Goal: Information Seeking & Learning: Learn about a topic

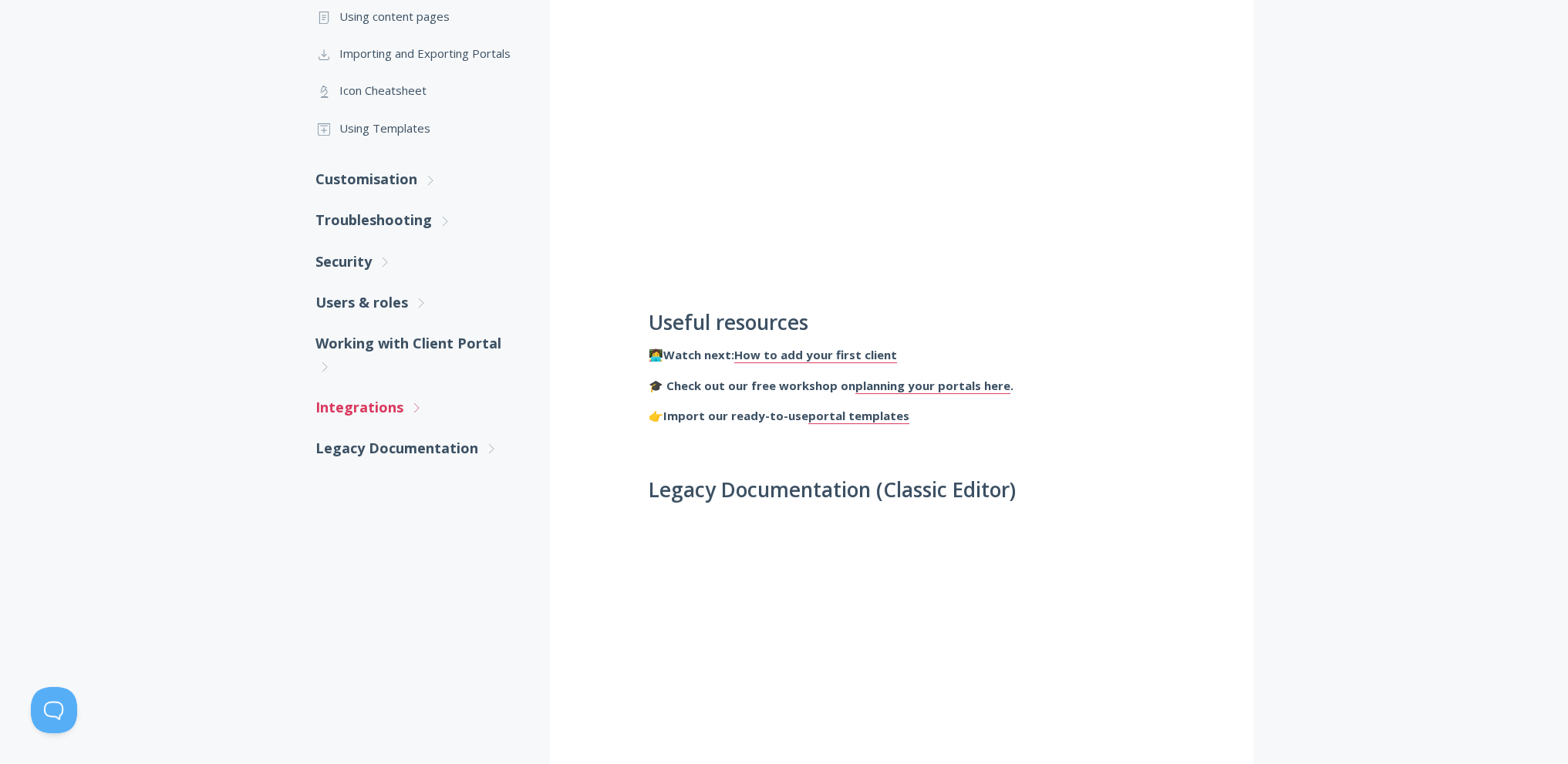
scroll to position [463, 0]
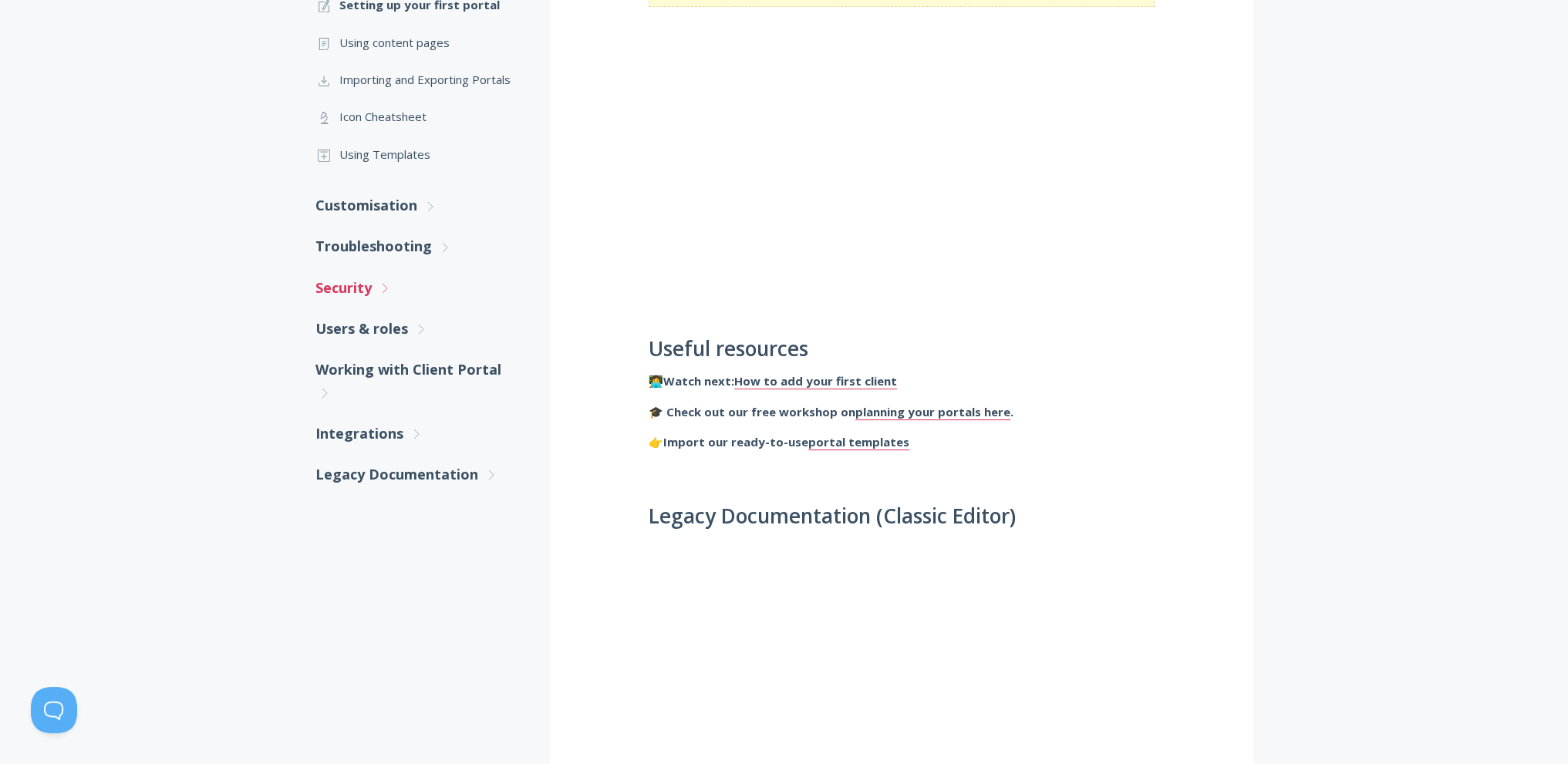
click at [367, 291] on link "Security .st0{fill:none;stroke:#000000;stroke-width:2;stroke-miterlimit:10;} Un…" at bounding box center [418, 288] width 204 height 41
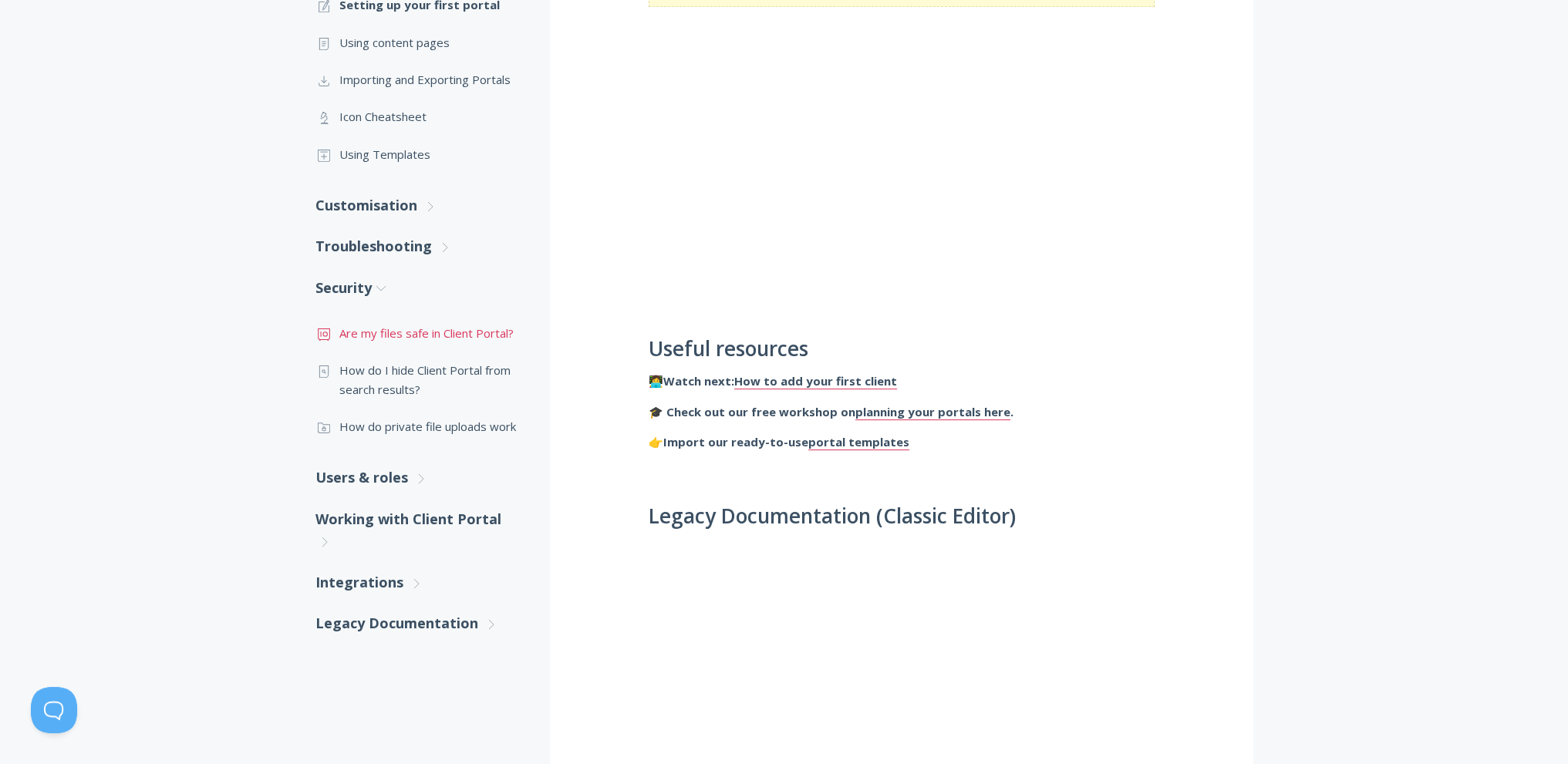
click at [398, 335] on link ".st0{fill:none;stroke:#000000;stroke-width:2;stroke-miterlimit:10;} Financial A…" at bounding box center [418, 333] width 204 height 37
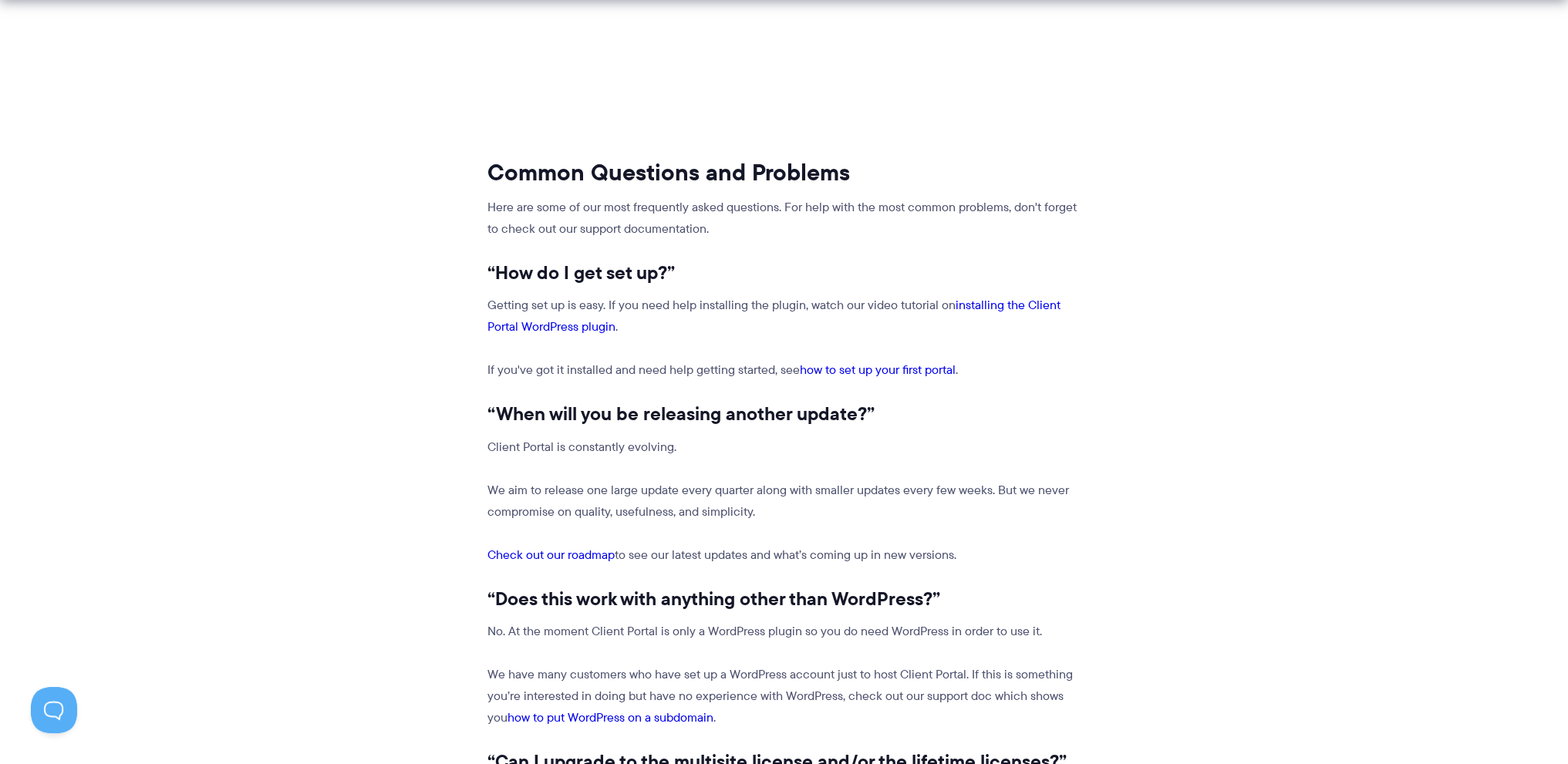
scroll to position [925, 0]
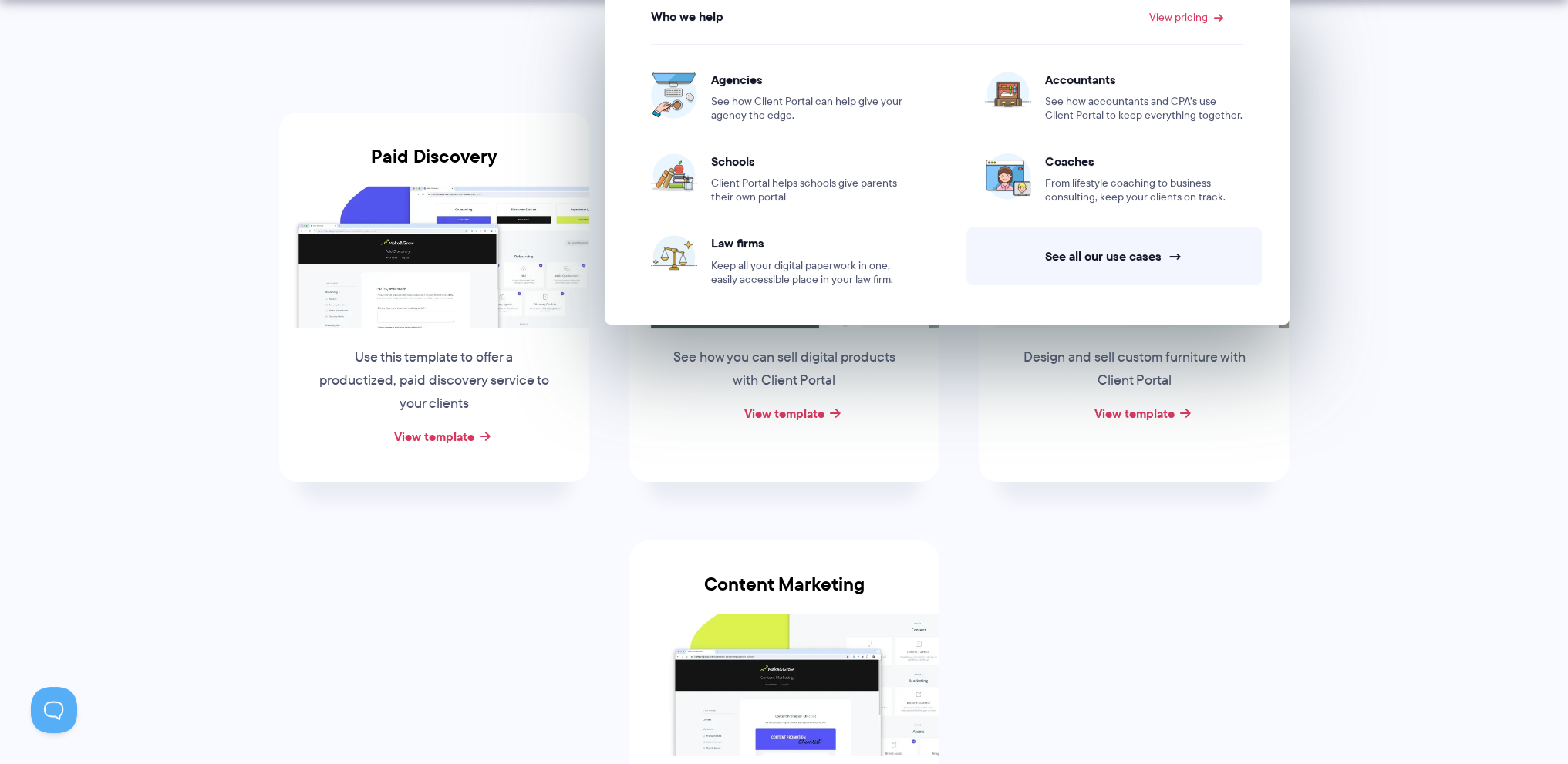
scroll to position [539, 0]
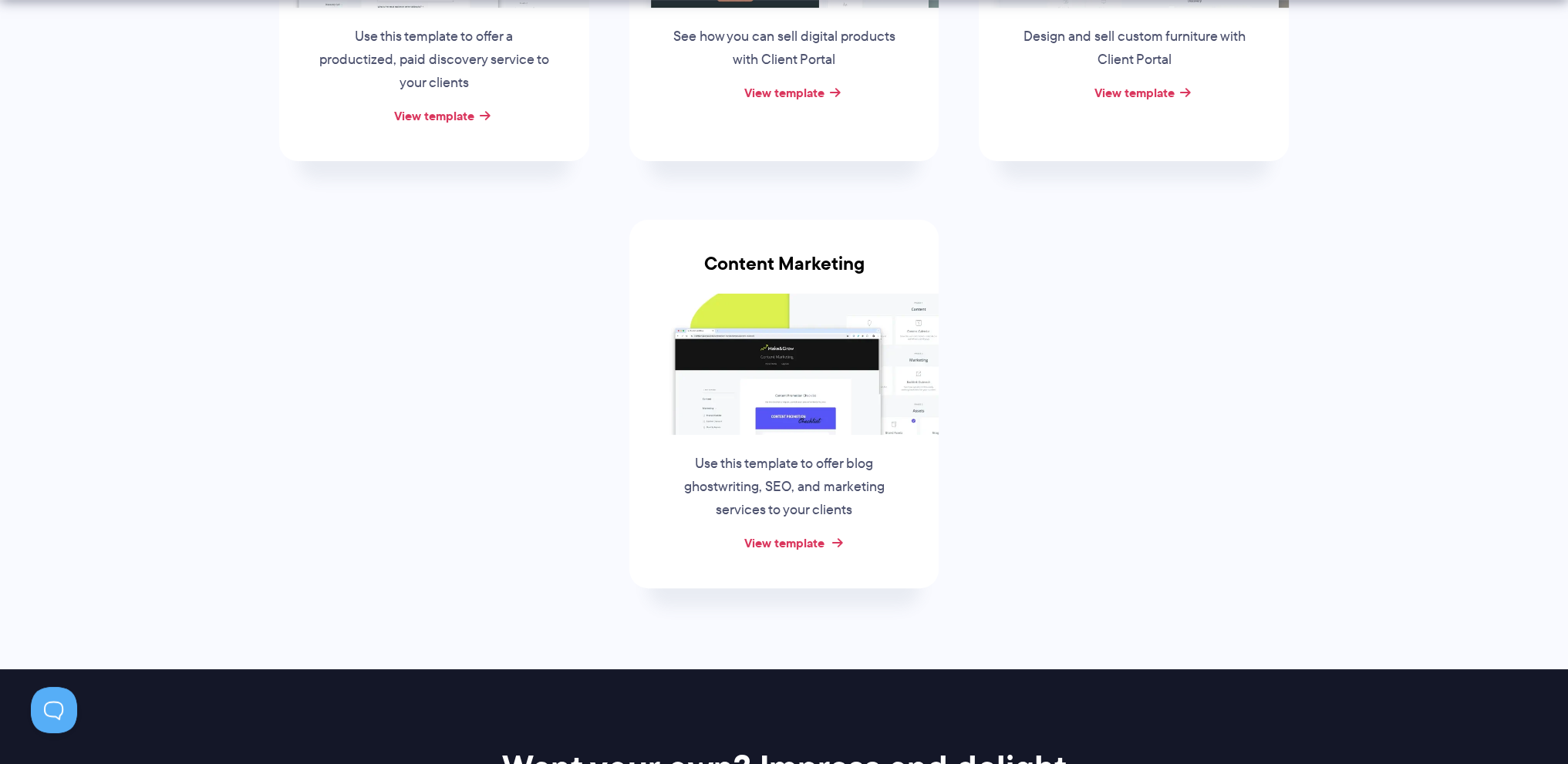
click at [799, 540] on link "View template" at bounding box center [784, 542] width 81 height 18
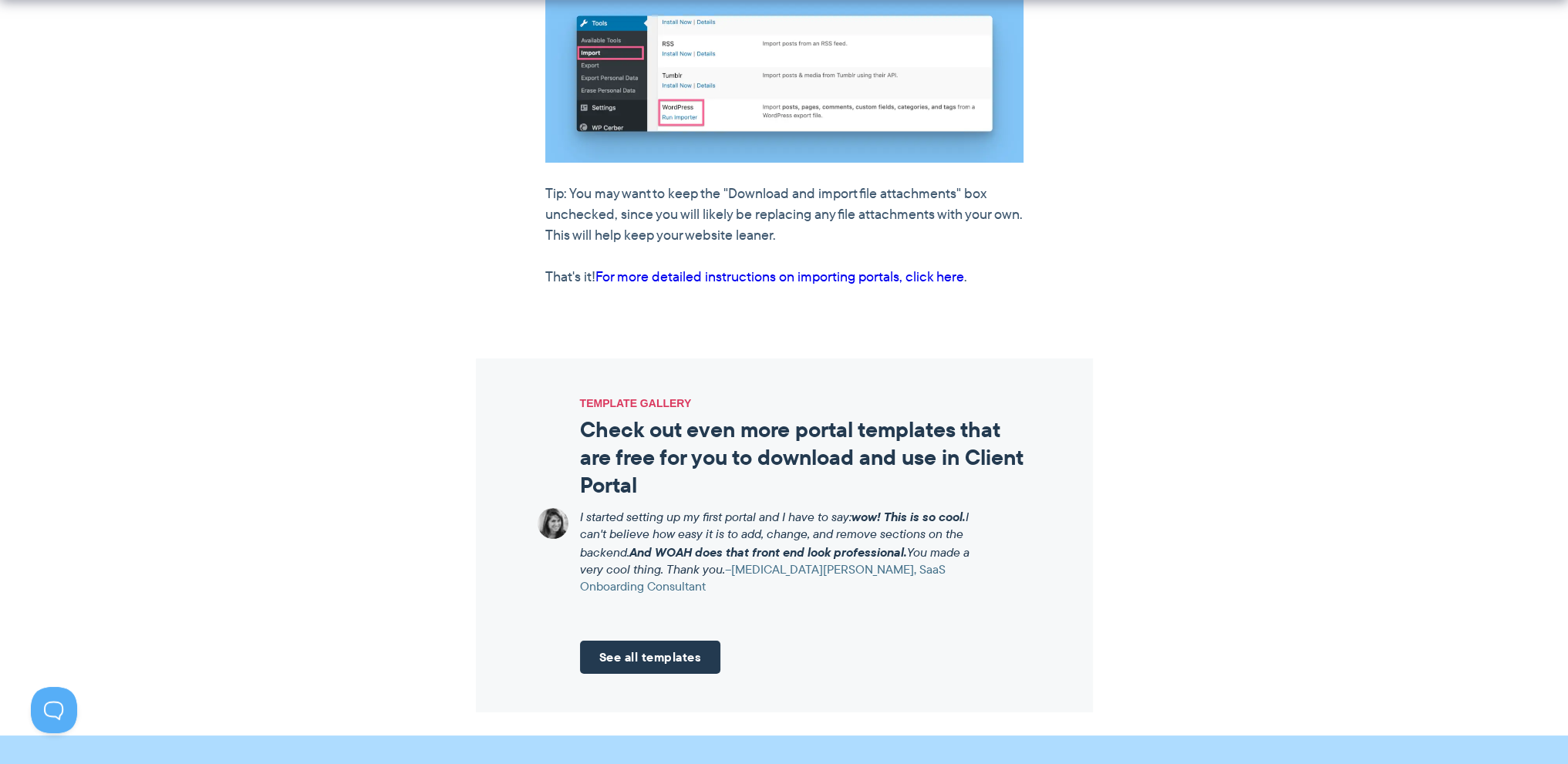
scroll to position [1774, 0]
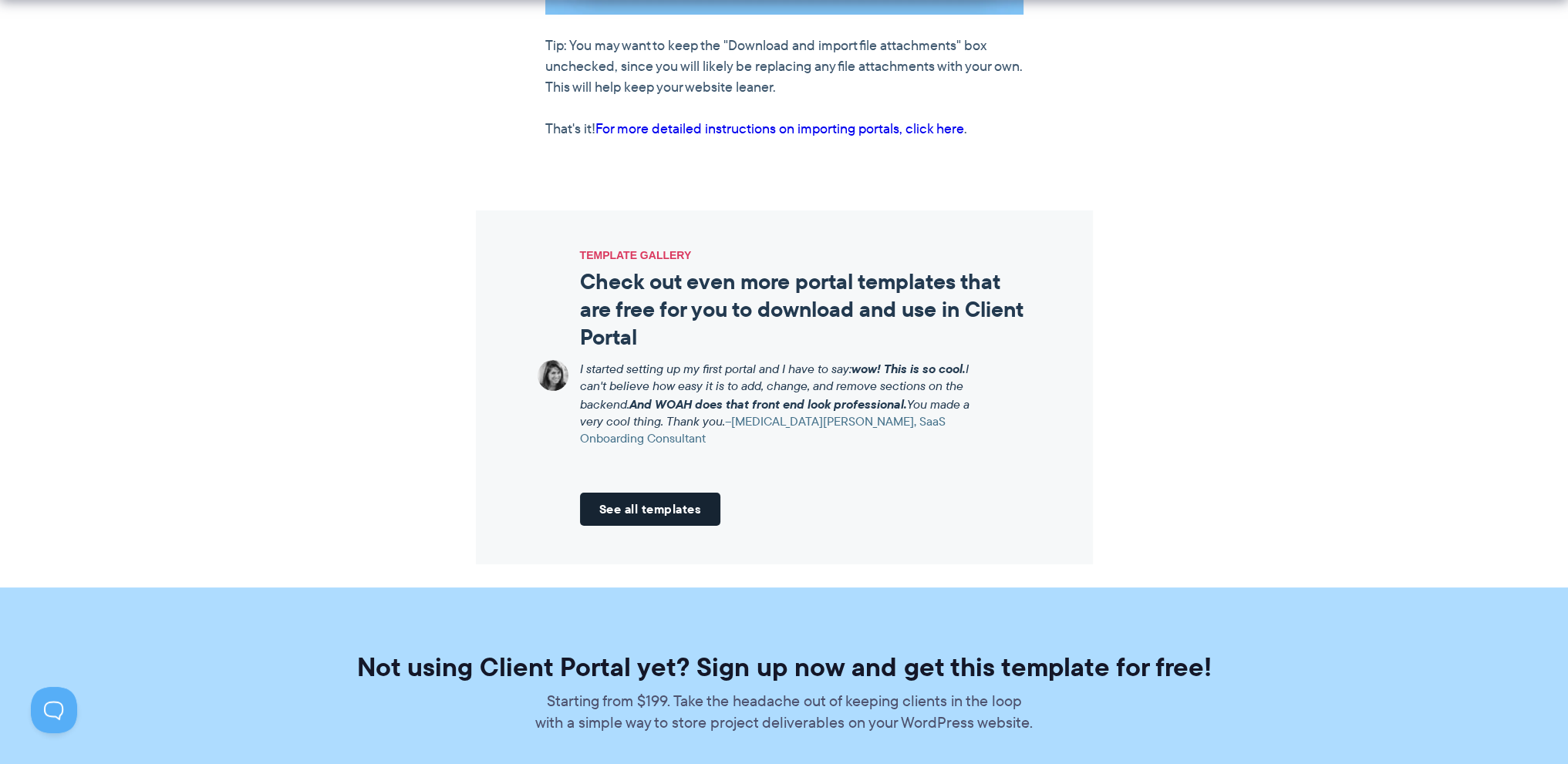
click at [664, 509] on link "See all templates" at bounding box center [650, 509] width 141 height 34
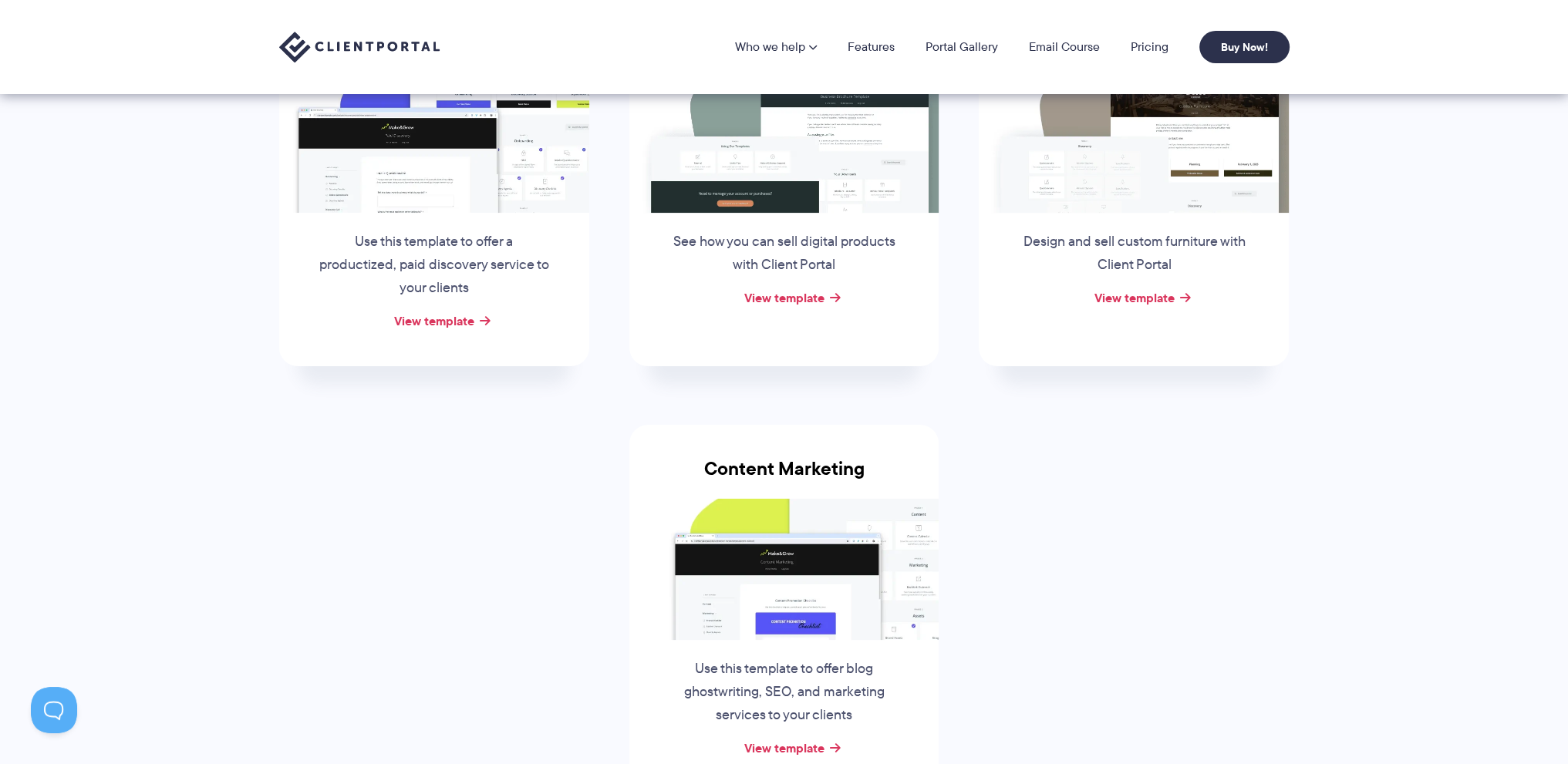
scroll to position [308, 0]
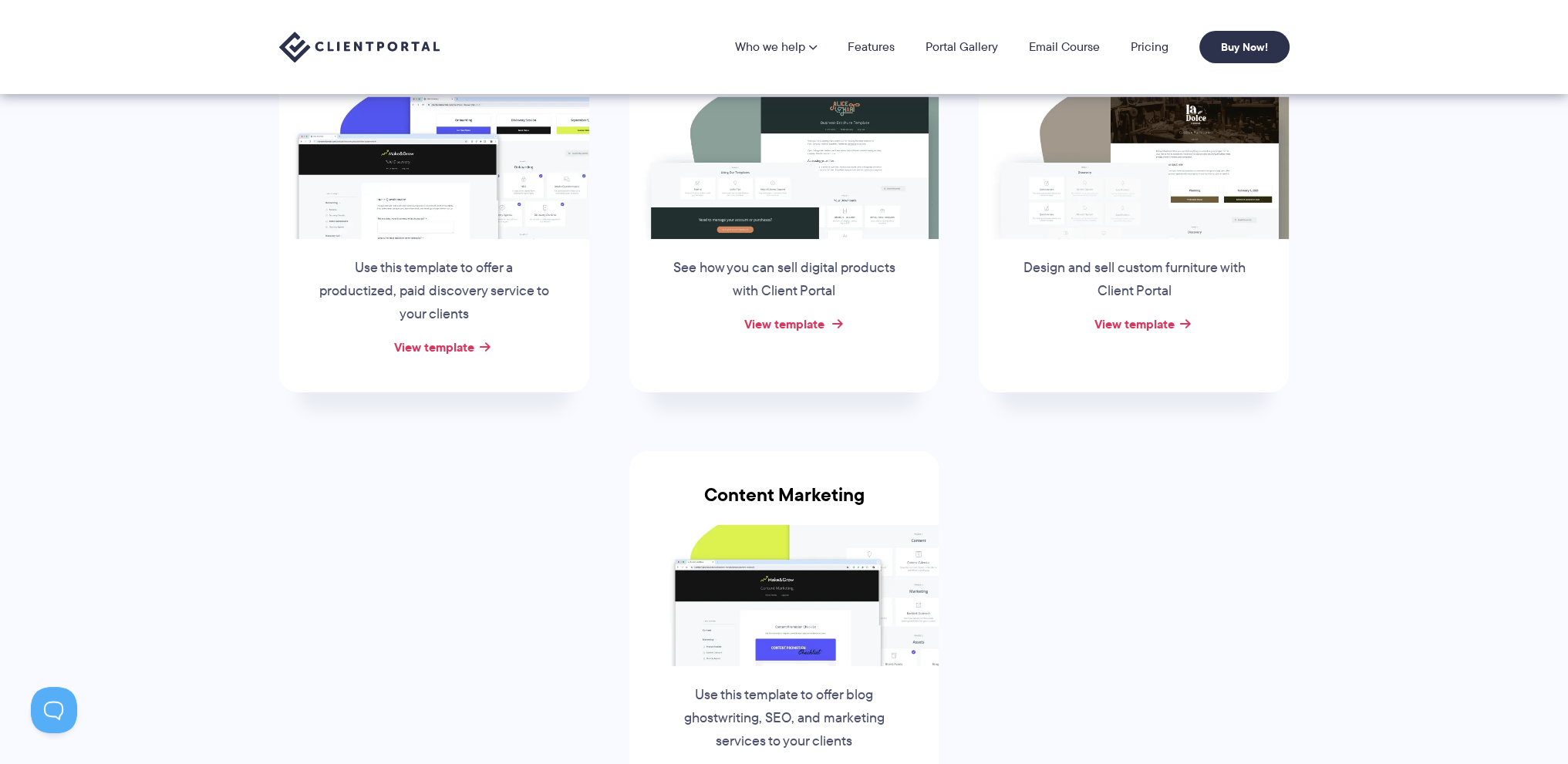
click at [784, 326] on link "View template" at bounding box center [784, 323] width 81 height 18
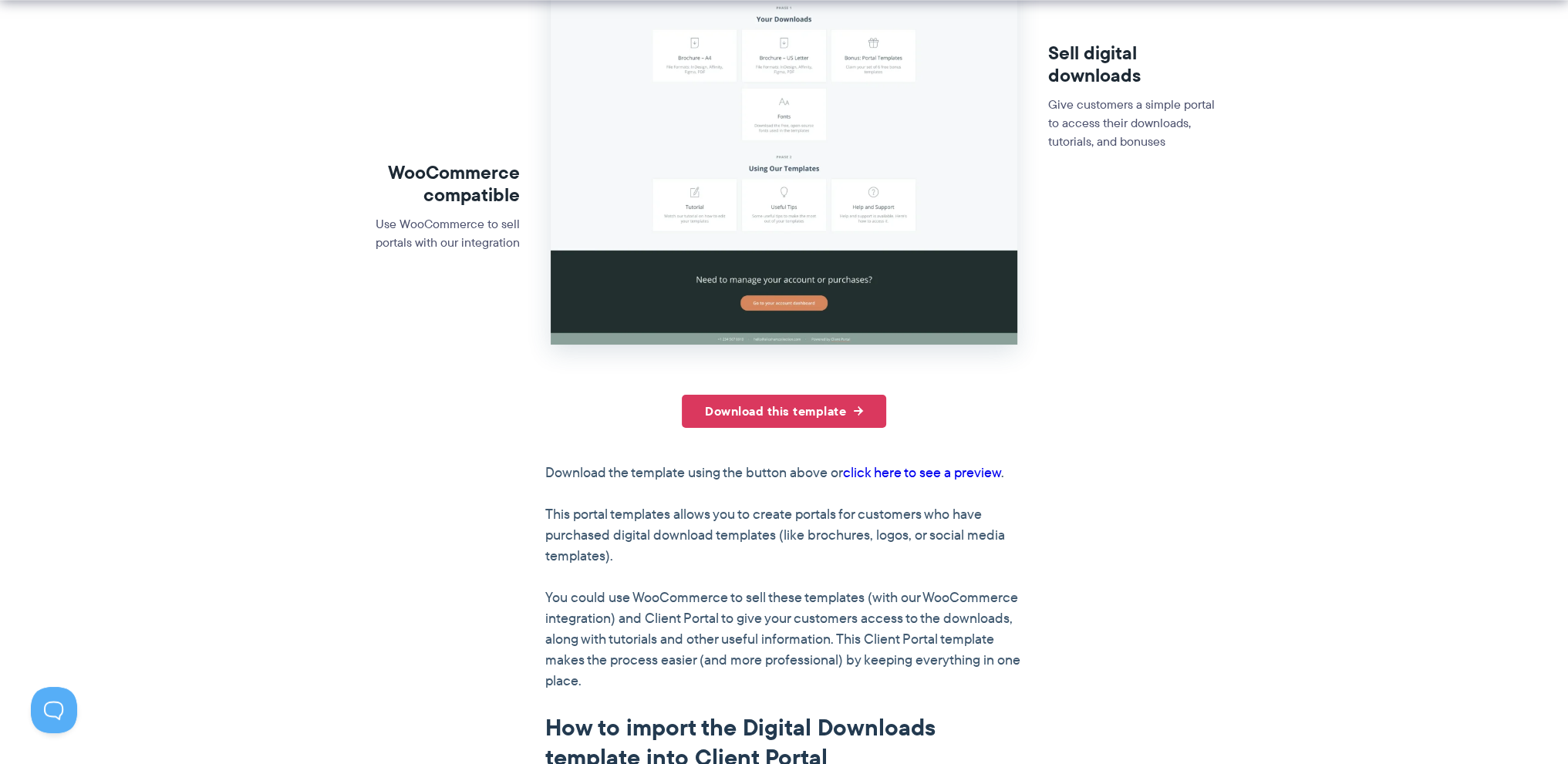
scroll to position [617, 0]
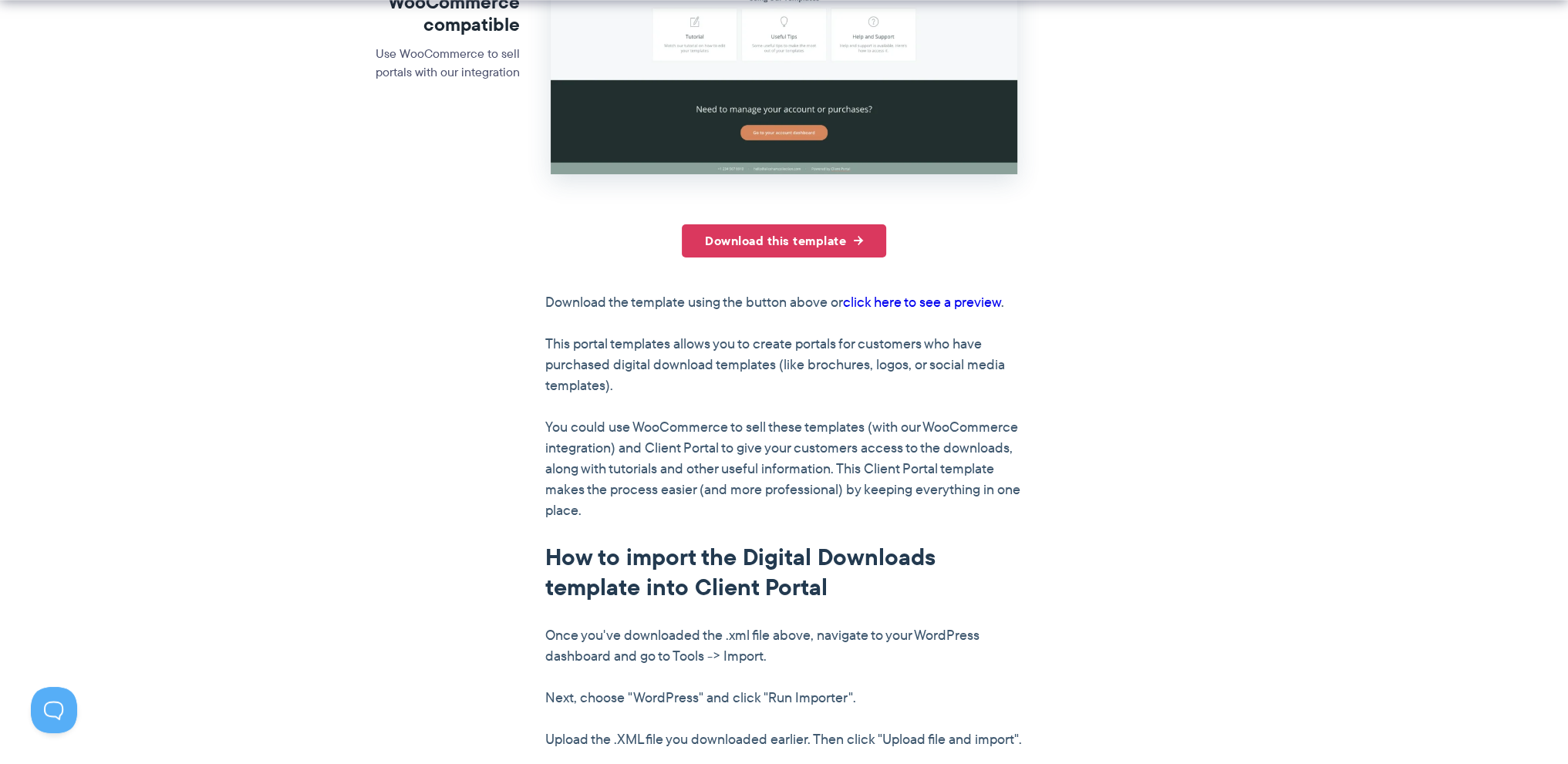
click at [951, 304] on link "click here to see a preview" at bounding box center [922, 302] width 158 height 20
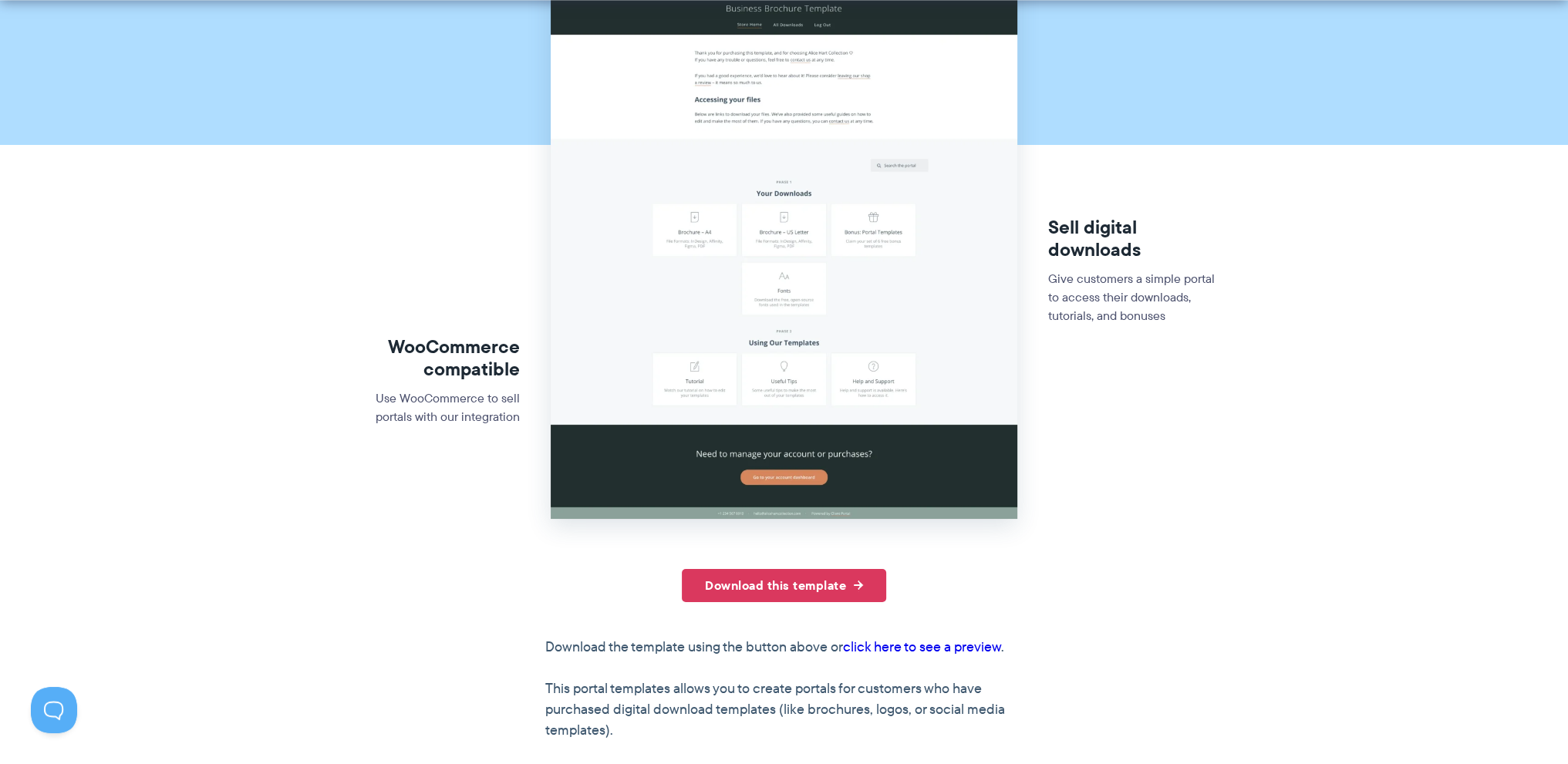
scroll to position [155, 0]
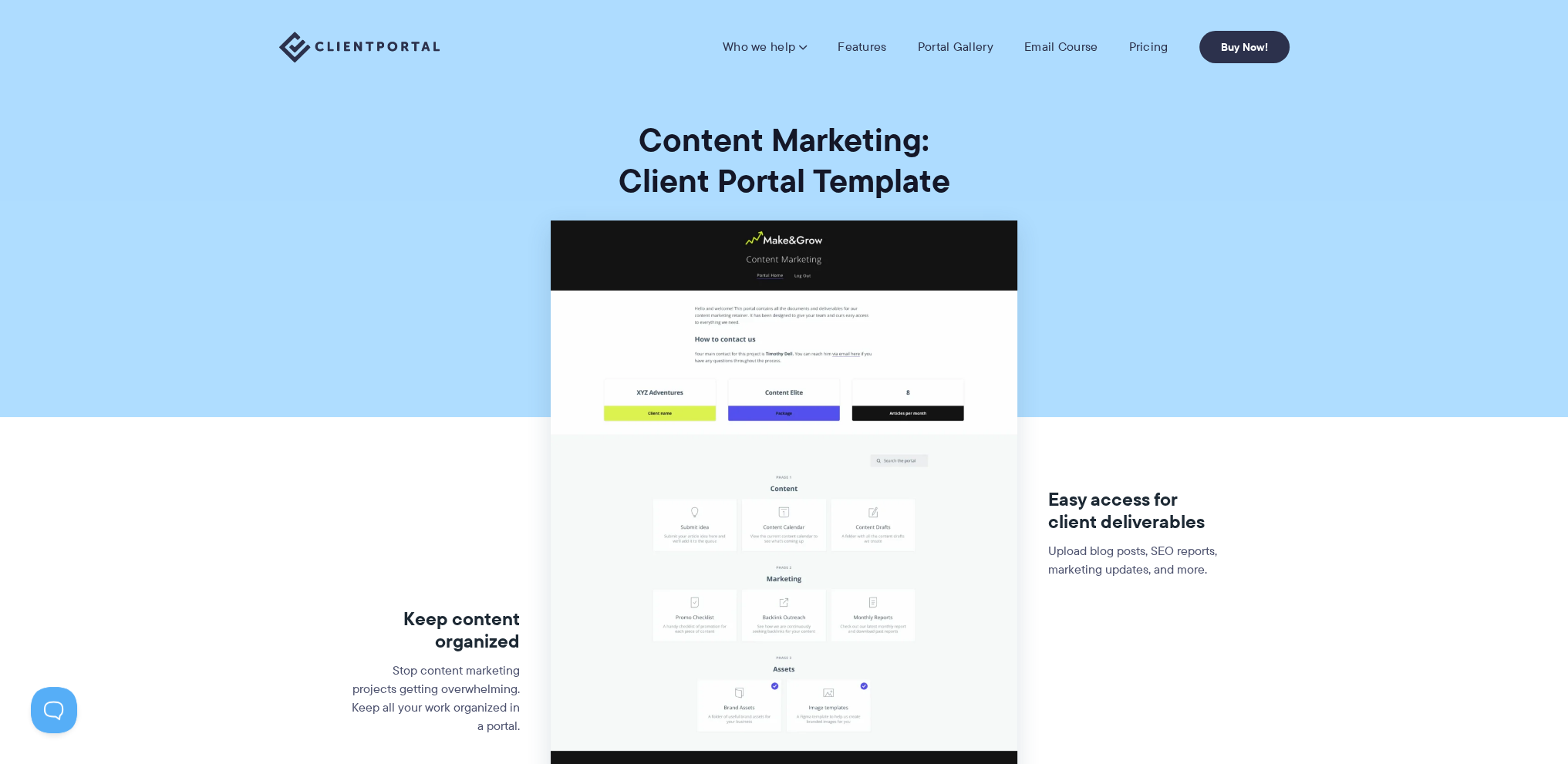
click at [784, 263] on img at bounding box center [784, 534] width 467 height 626
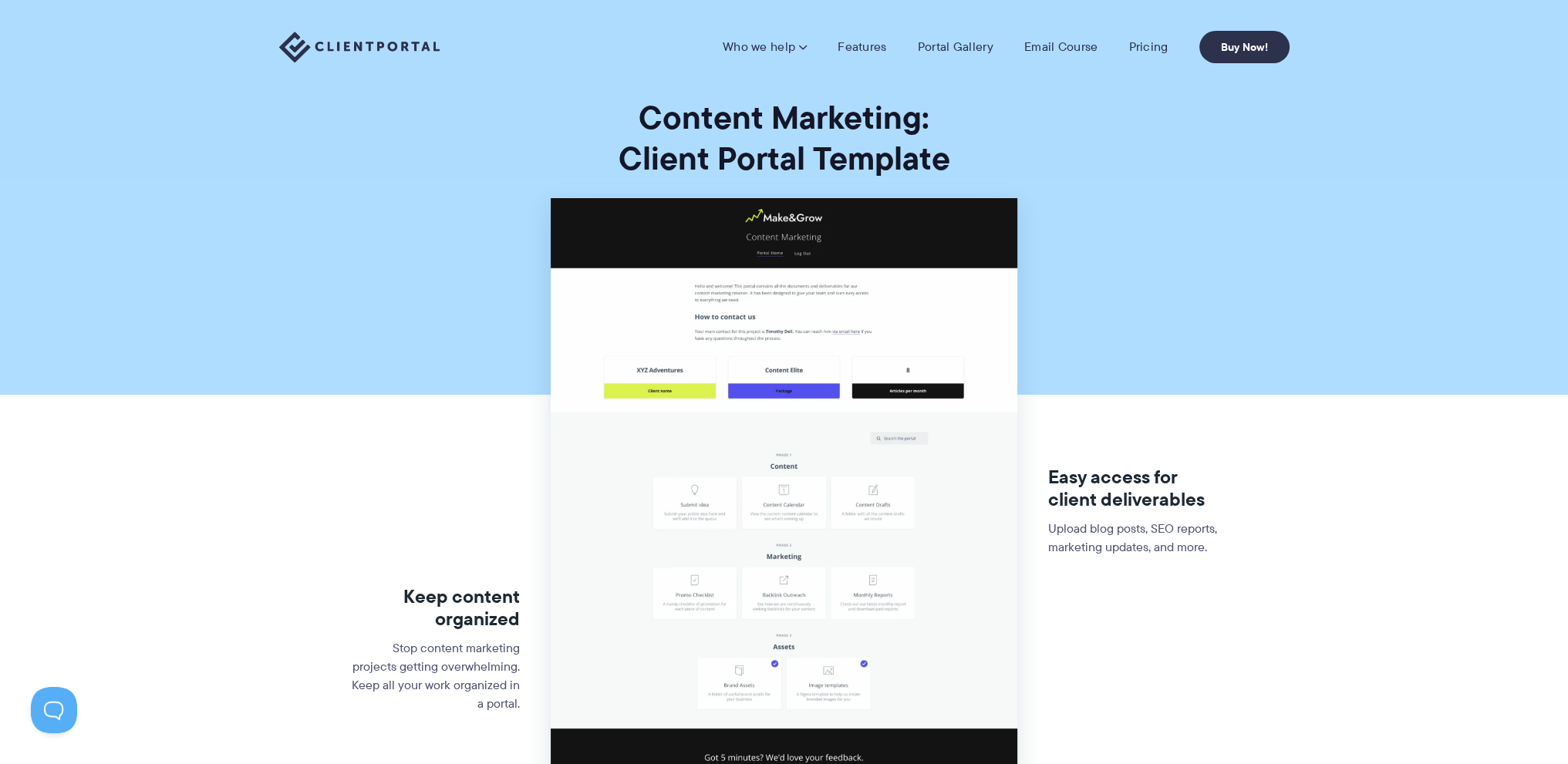
scroll to position [617, 0]
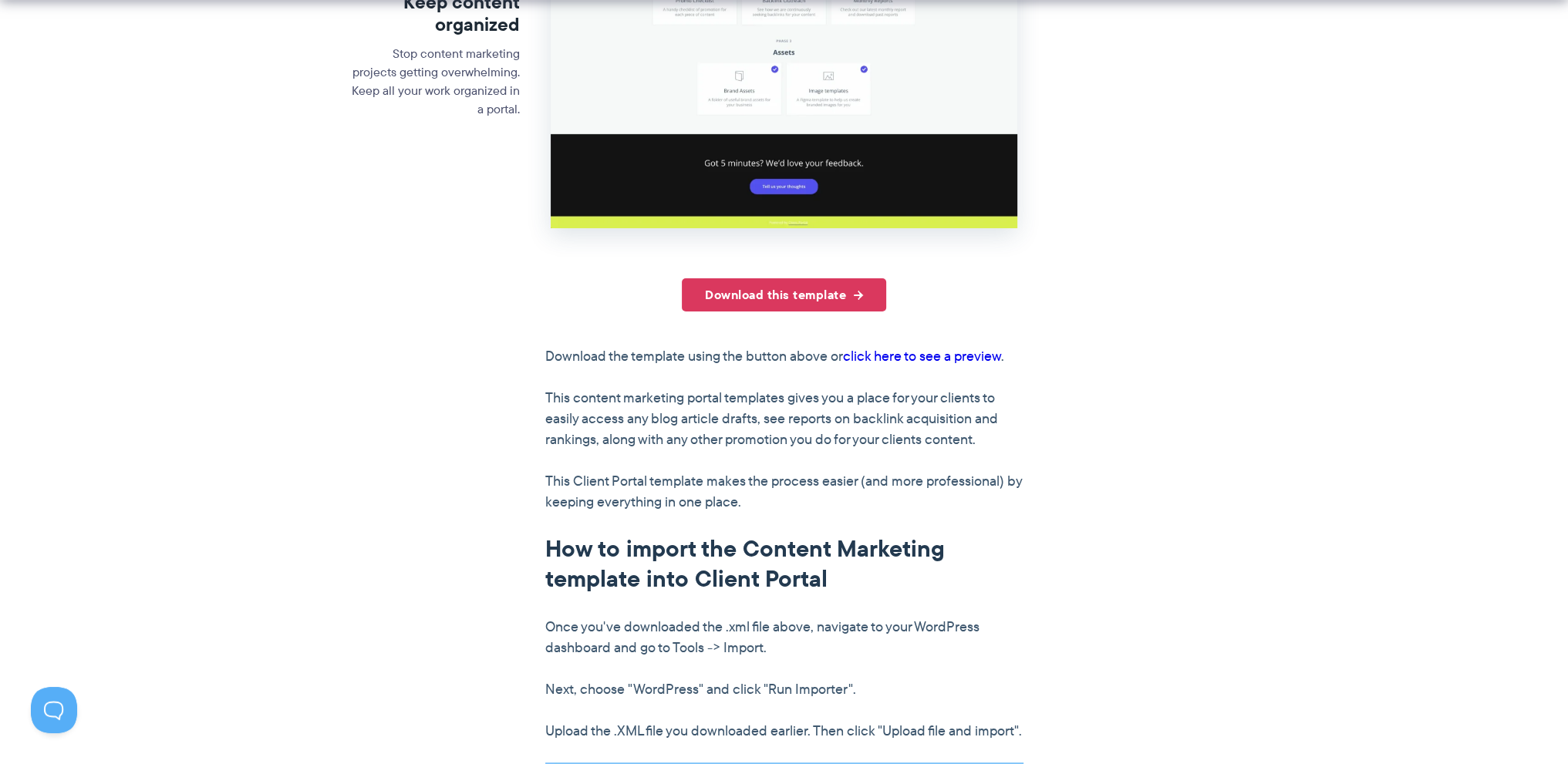
click at [940, 357] on link "click here to see a preview" at bounding box center [922, 356] width 158 height 20
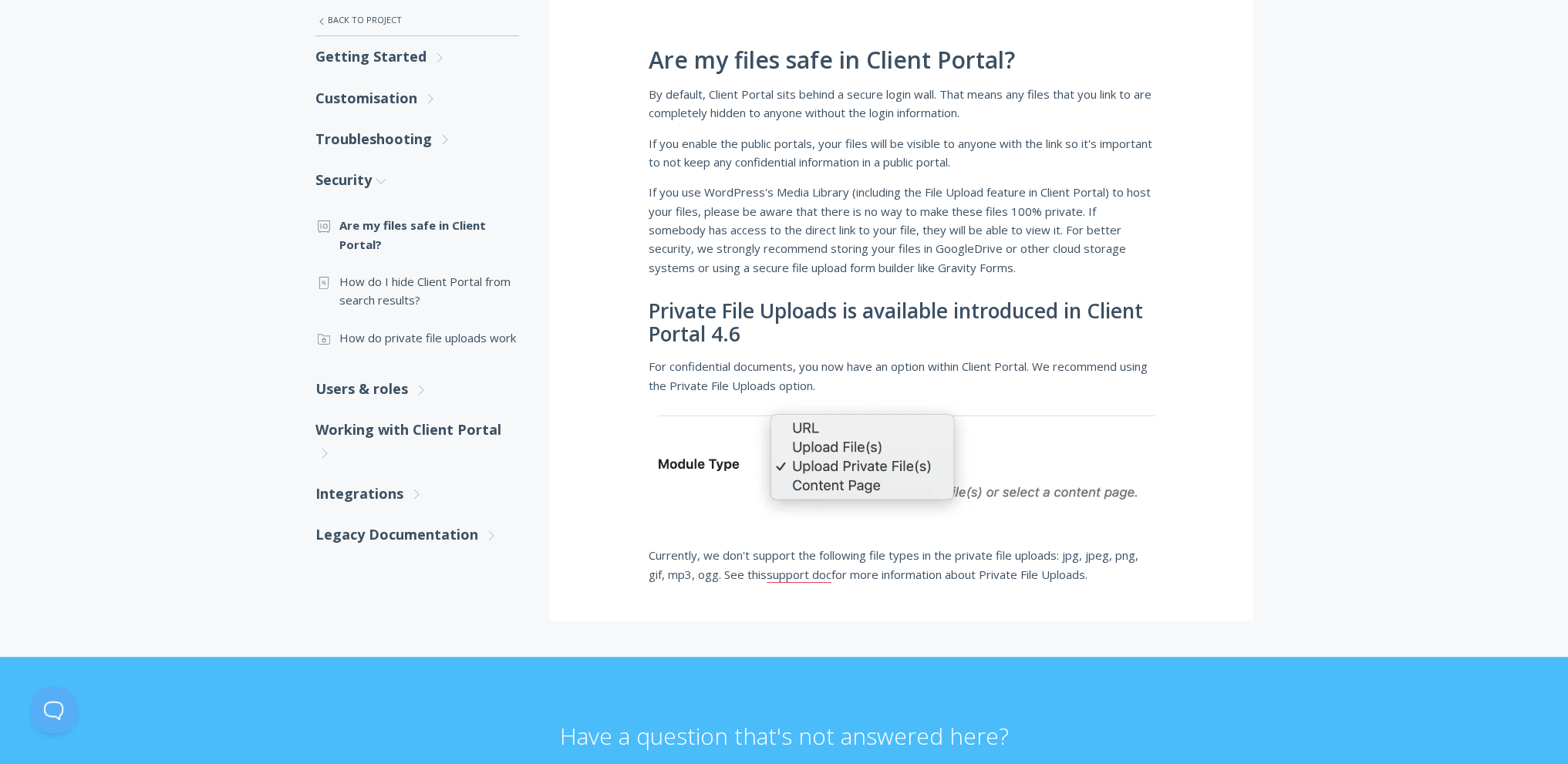
scroll to position [308, 0]
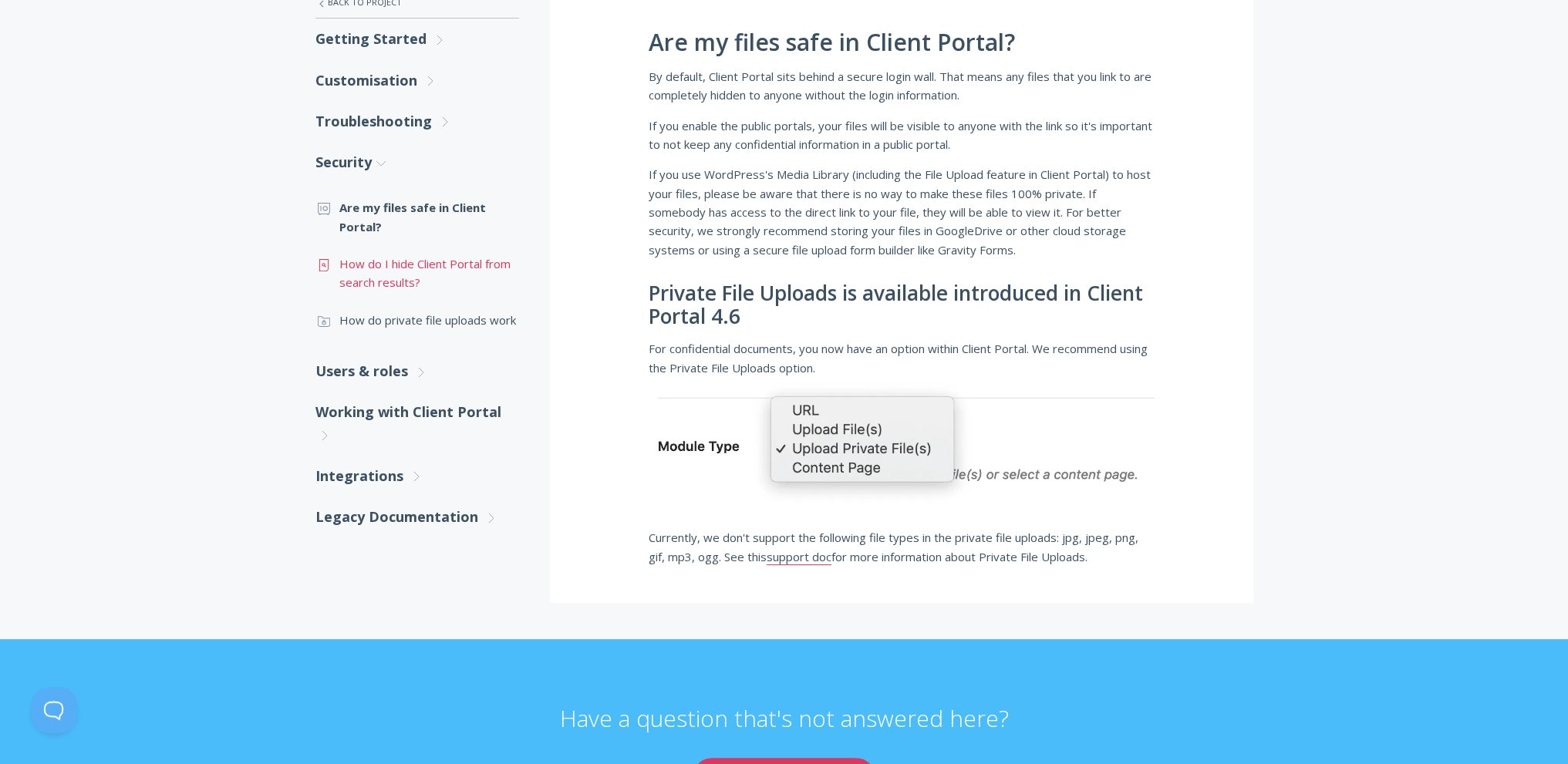
click at [398, 280] on link ".st0{fill:none;stroke:#000000;stroke-width:2;stroke-miterlimit:10;} Untitled-15…" at bounding box center [418, 274] width 204 height 57
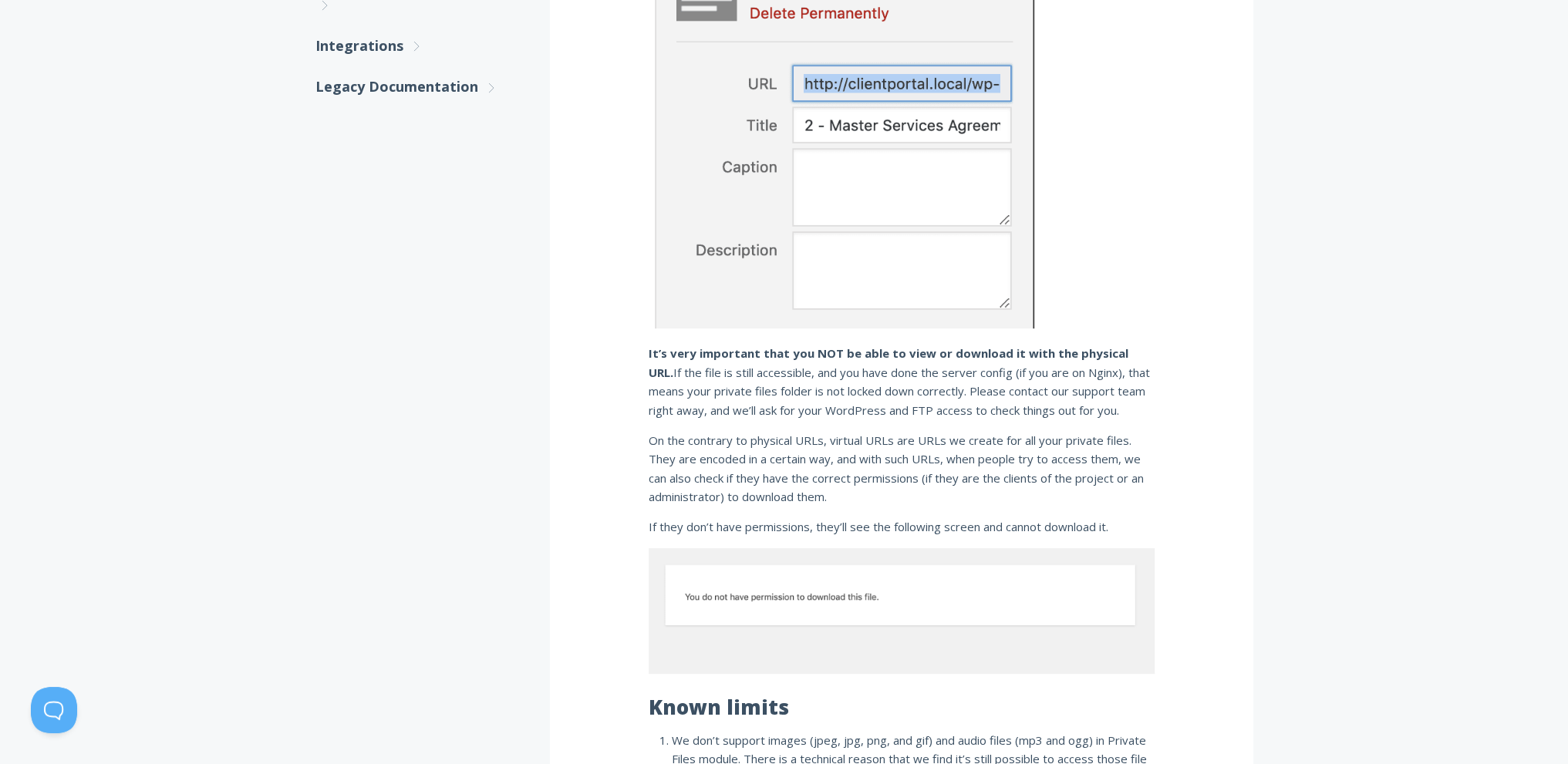
scroll to position [617, 0]
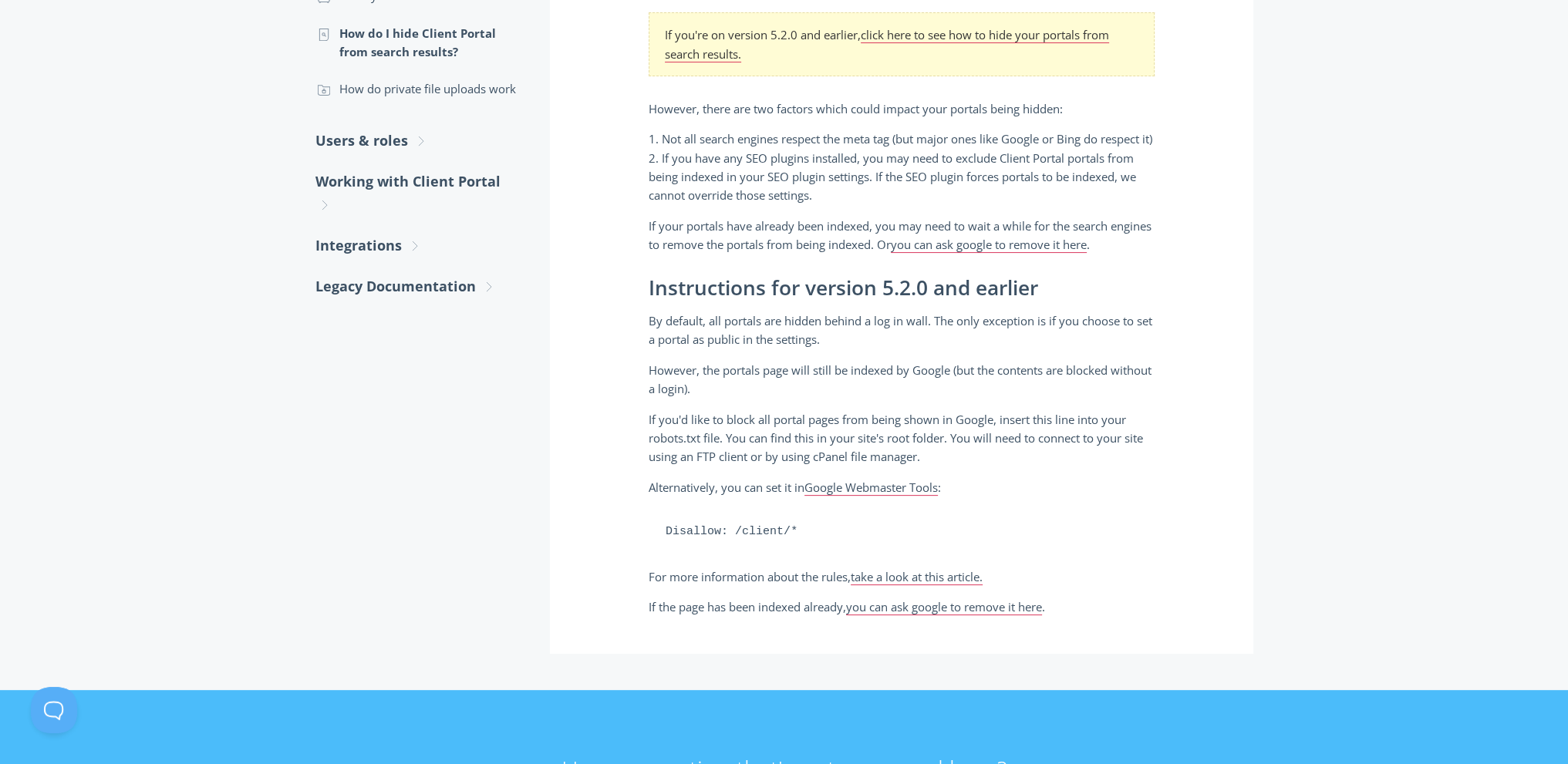
scroll to position [308, 0]
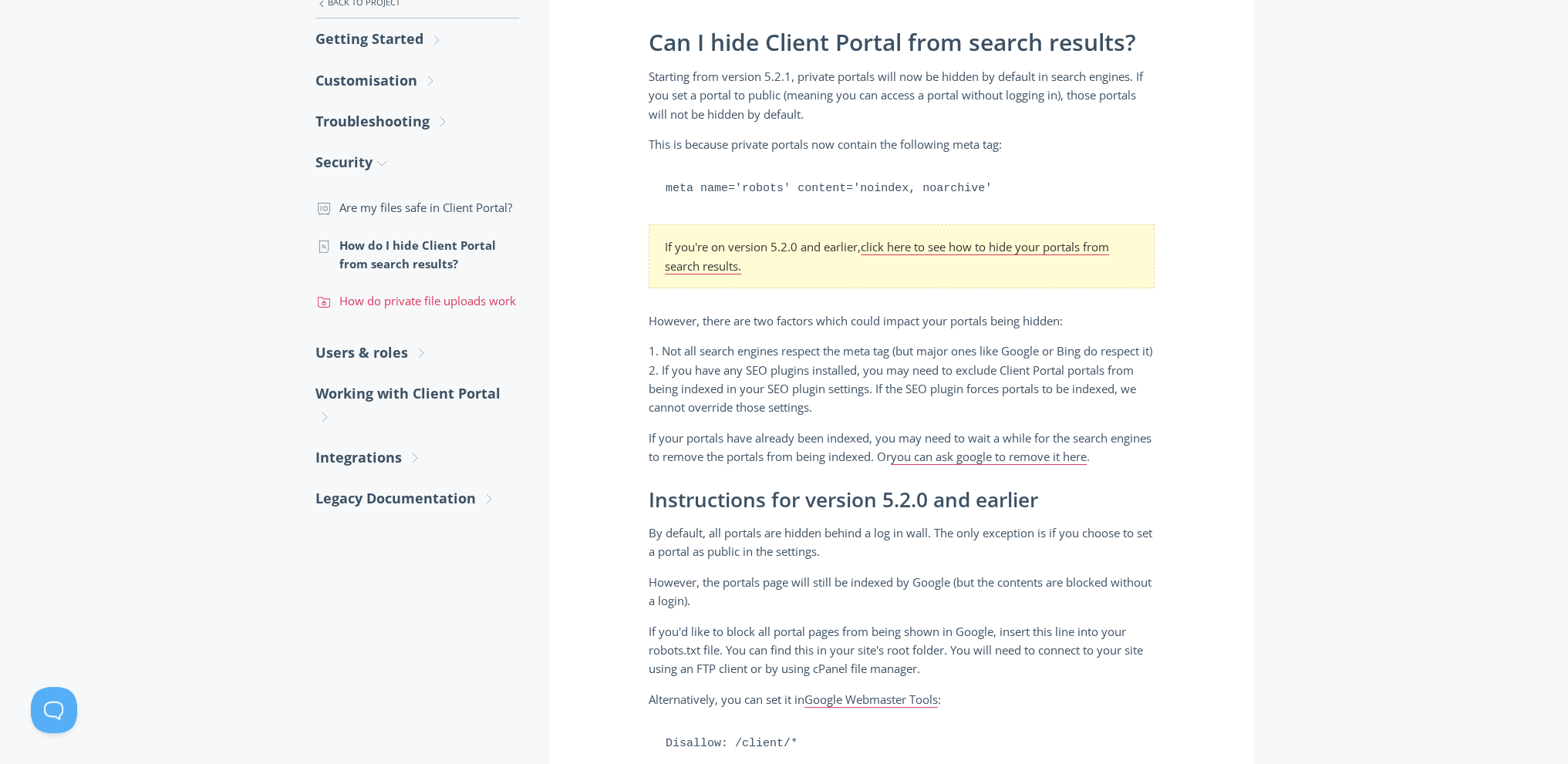
click at [394, 301] on link ".st0{fill:none;stroke:#000000;stroke-width:2;stroke-miterlimit:10;} Untitled-15…" at bounding box center [418, 300] width 204 height 37
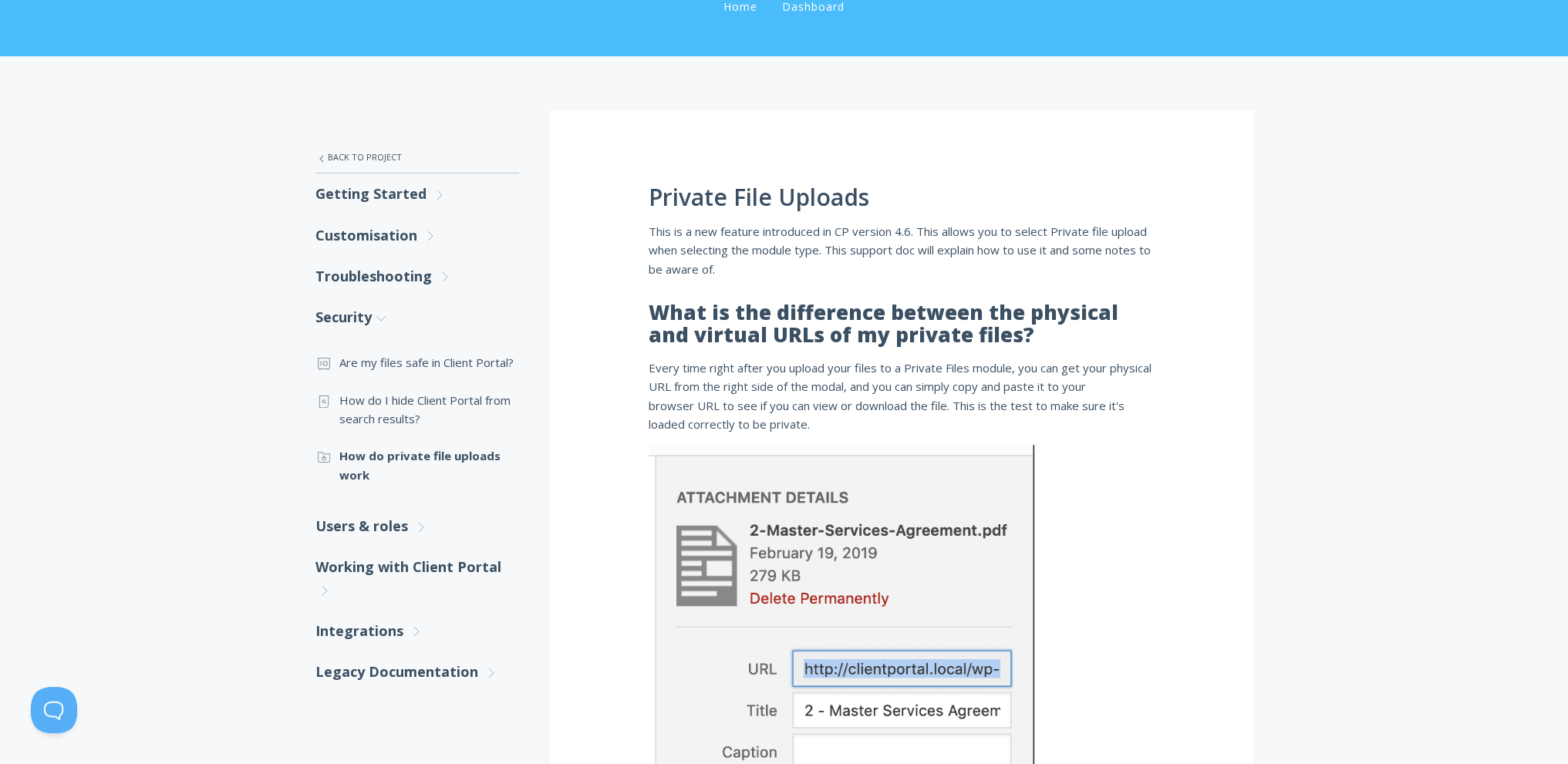
scroll to position [155, 0]
click at [361, 569] on link "Working with Client Portal .st0{fill:none;stroke:#000000;stroke-width:2;stroke-…" at bounding box center [418, 578] width 204 height 64
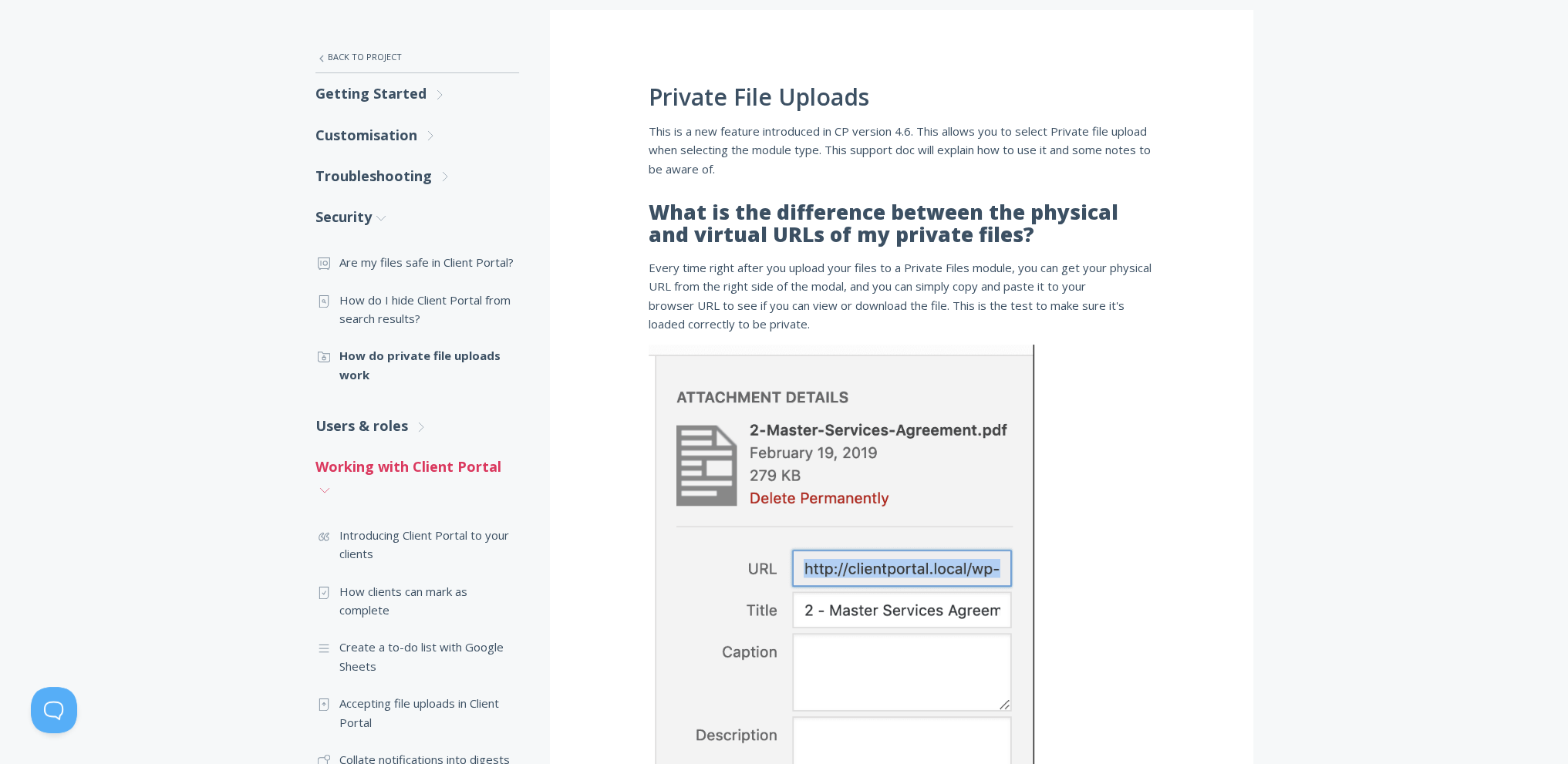
scroll to position [308, 0]
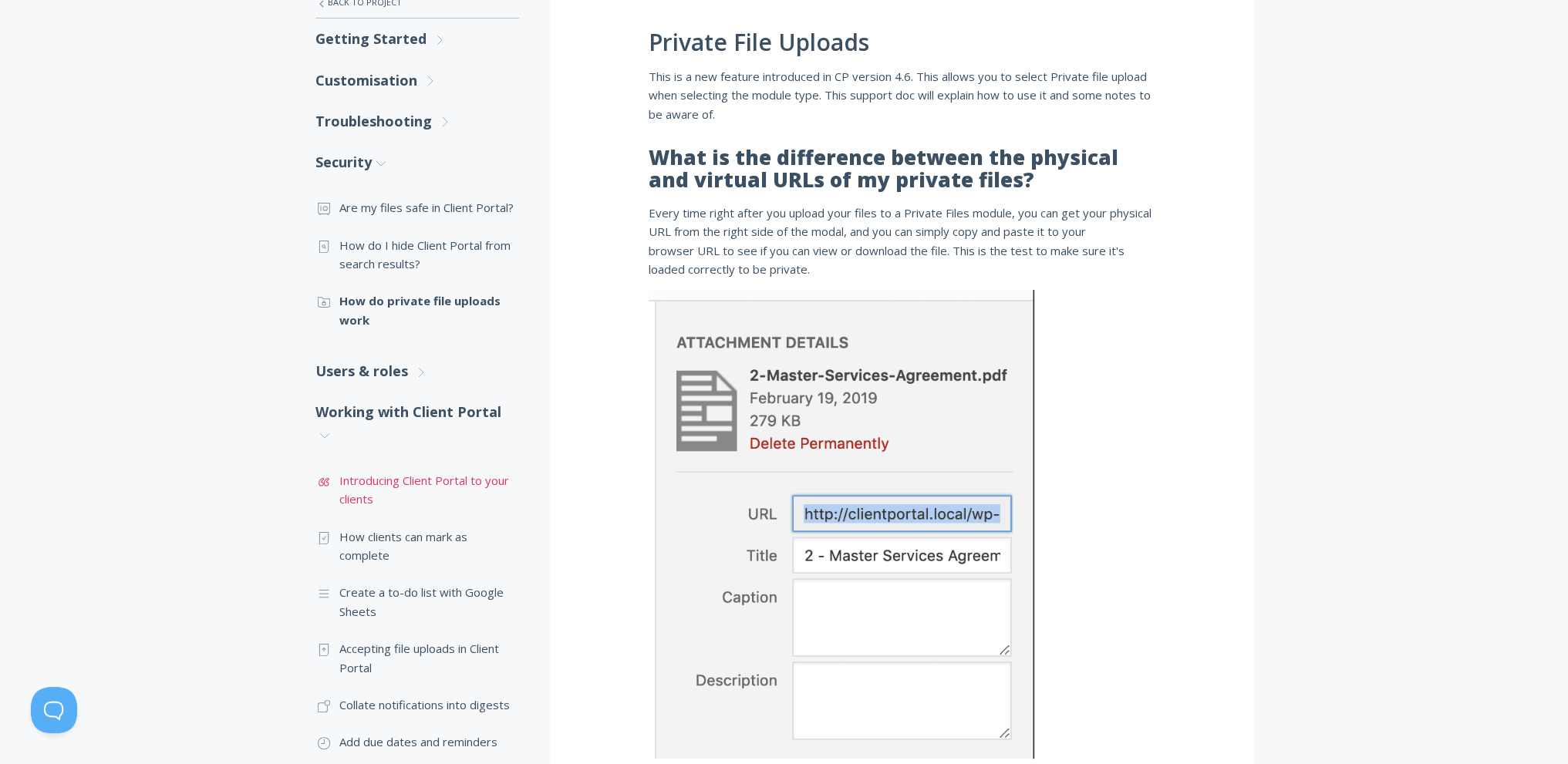
click at [380, 484] on link ".st0{fill:none;stroke:#000000;stroke-width:2;stroke-miterlimit:10;} Untitled-16…" at bounding box center [418, 489] width 204 height 57
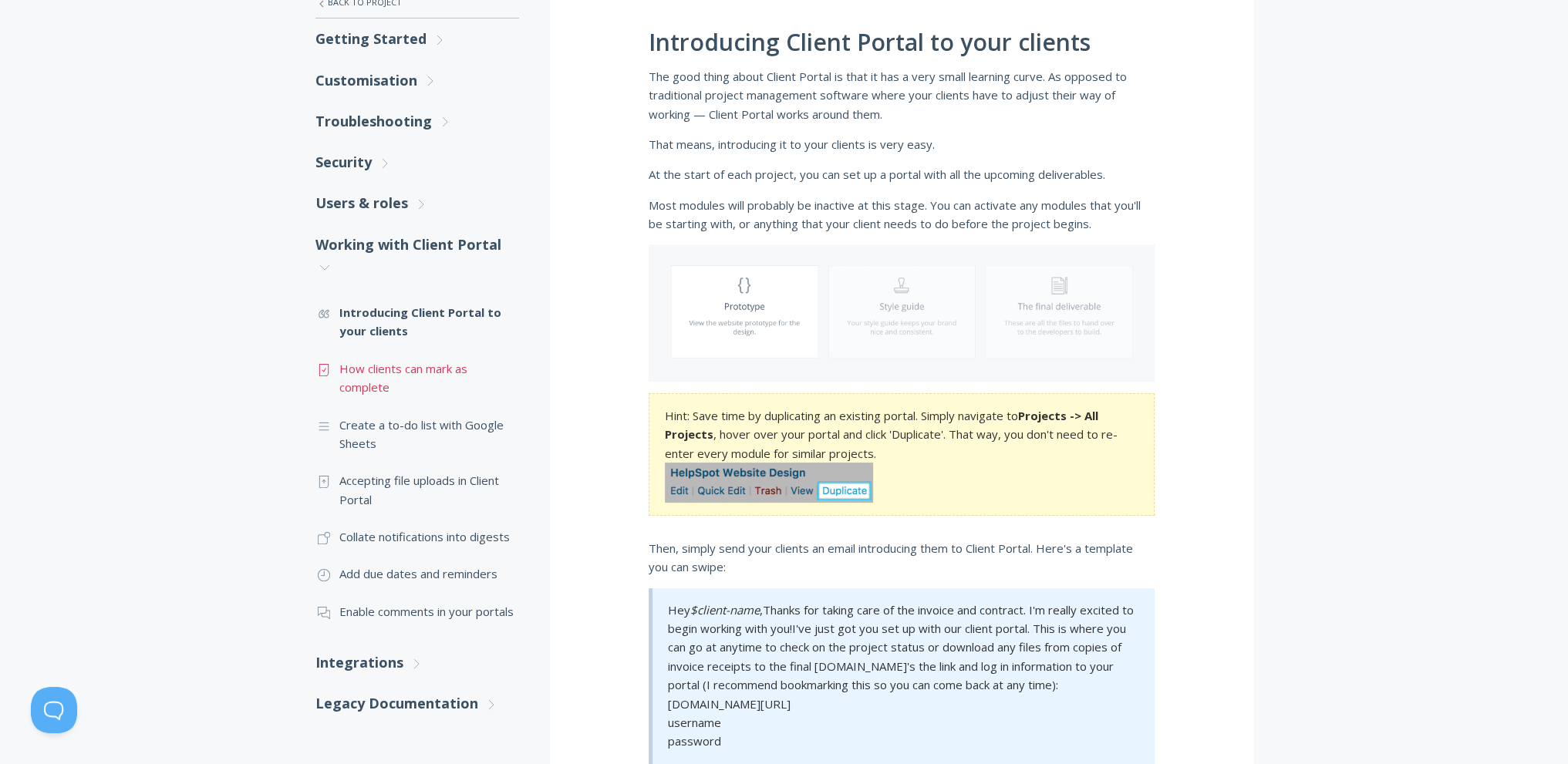
click at [376, 374] on link ".st0{fill:none;stroke:#000000;stroke-width:2;stroke-miterlimit:10;} Untitled-15…" at bounding box center [418, 378] width 204 height 57
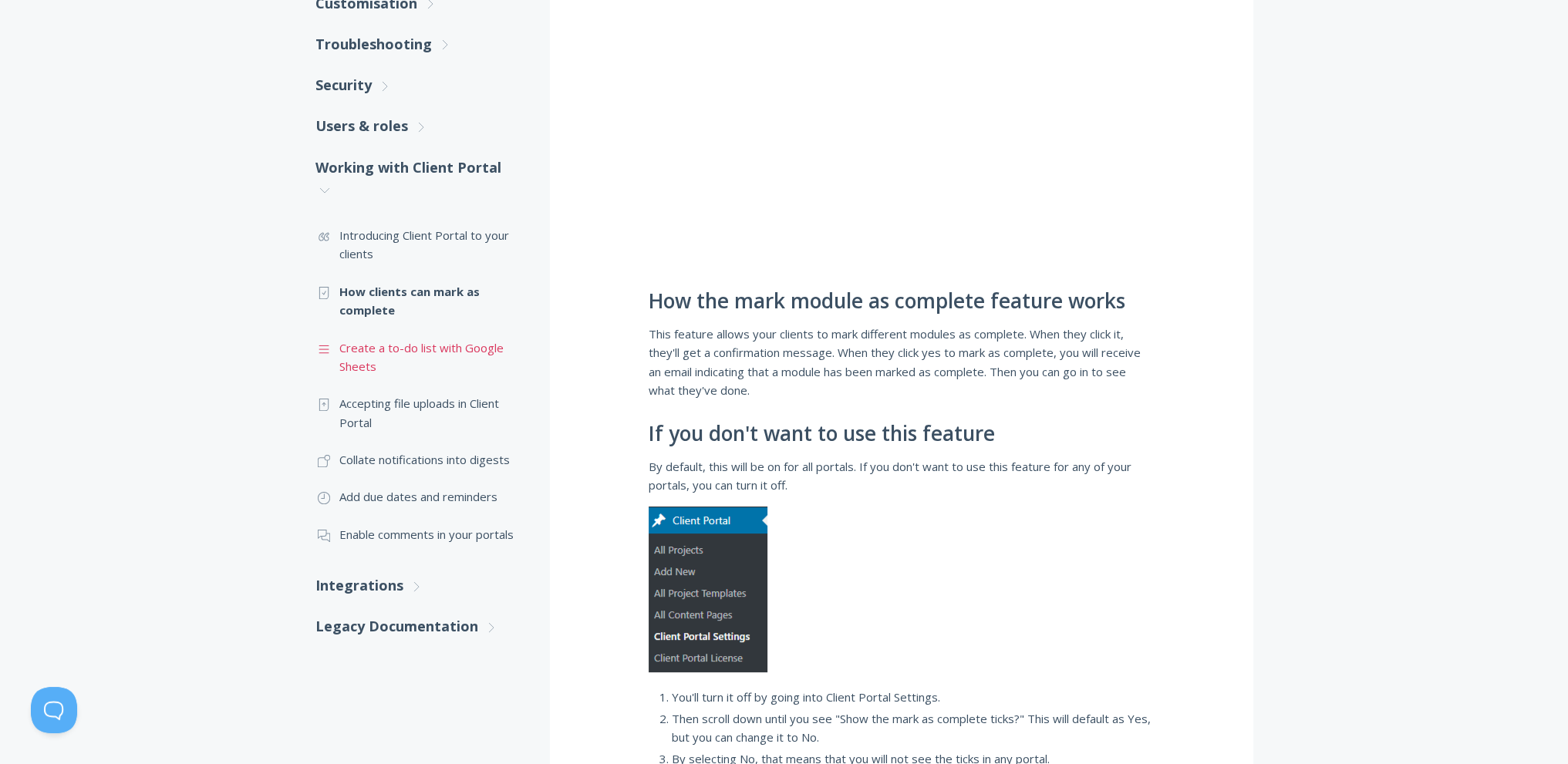
click at [406, 350] on link ".st0{fill:none;stroke:#000000;stroke-width:2;stroke-miterlimit:10;} Untitled-16…" at bounding box center [418, 357] width 204 height 57
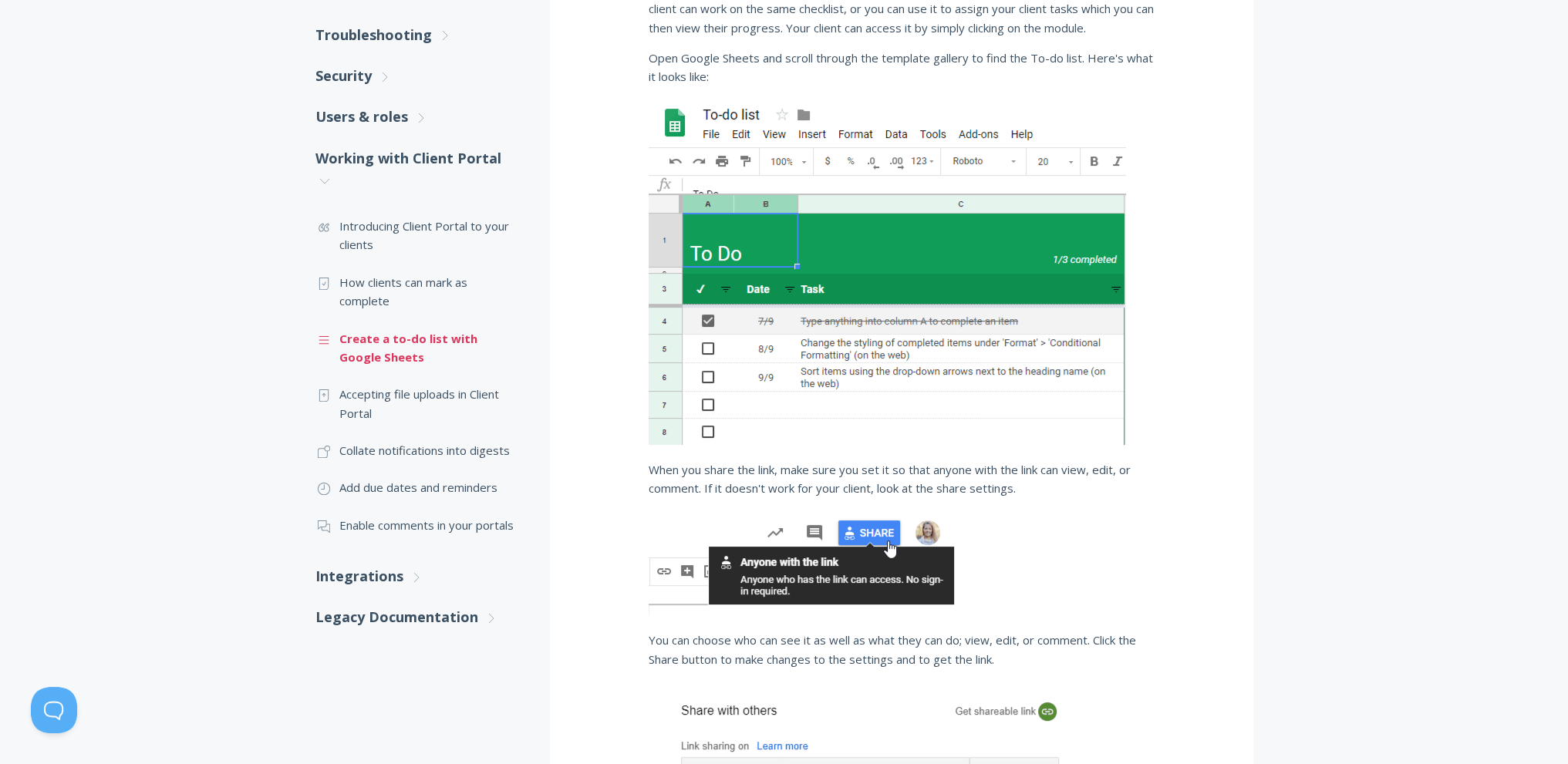
scroll to position [463, 0]
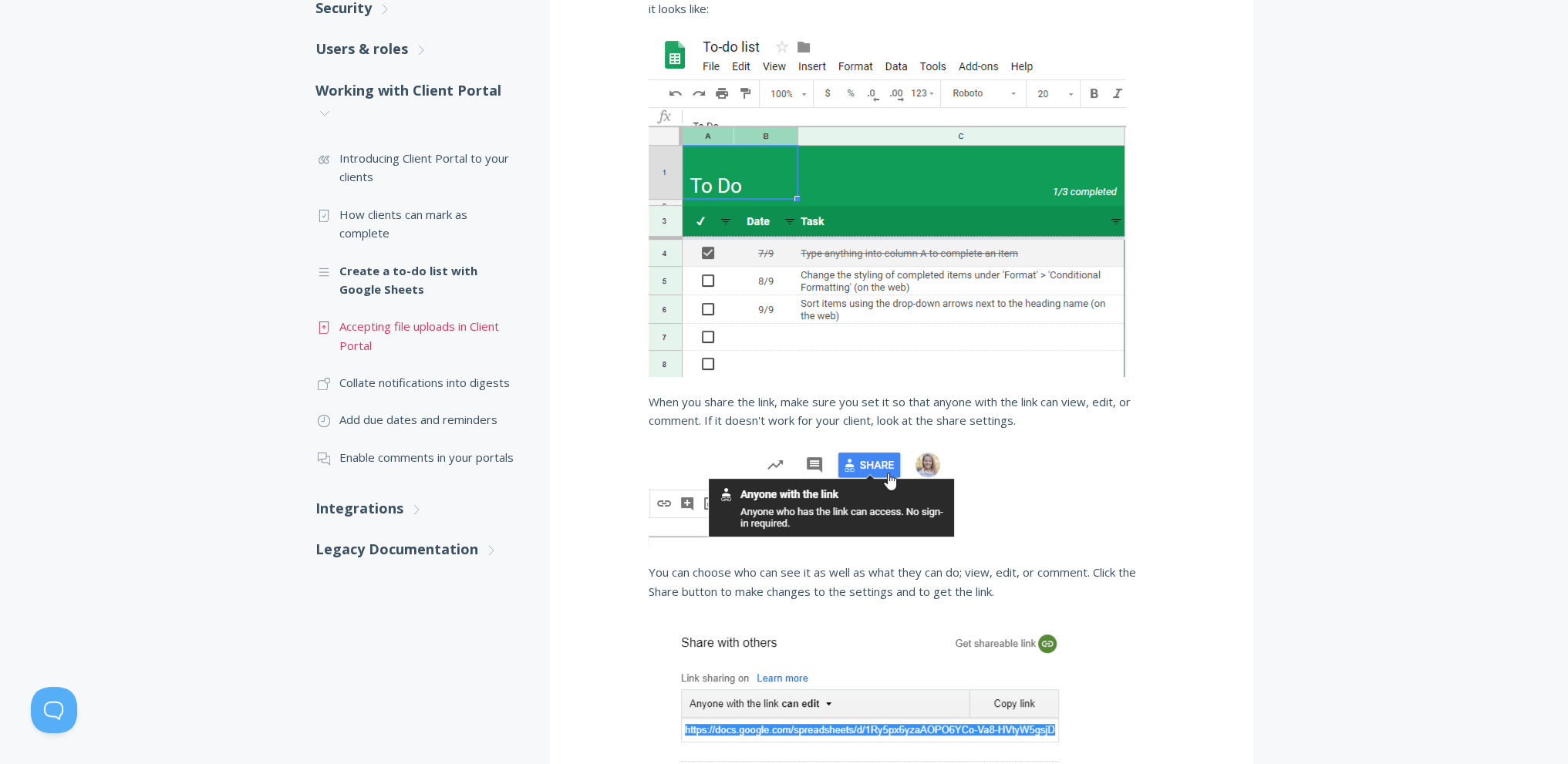
click at [374, 351] on link ".st0{fill:none;stroke:#000000;stroke-width:2;stroke-miterlimit:10;} Untitled-15…" at bounding box center [418, 336] width 204 height 57
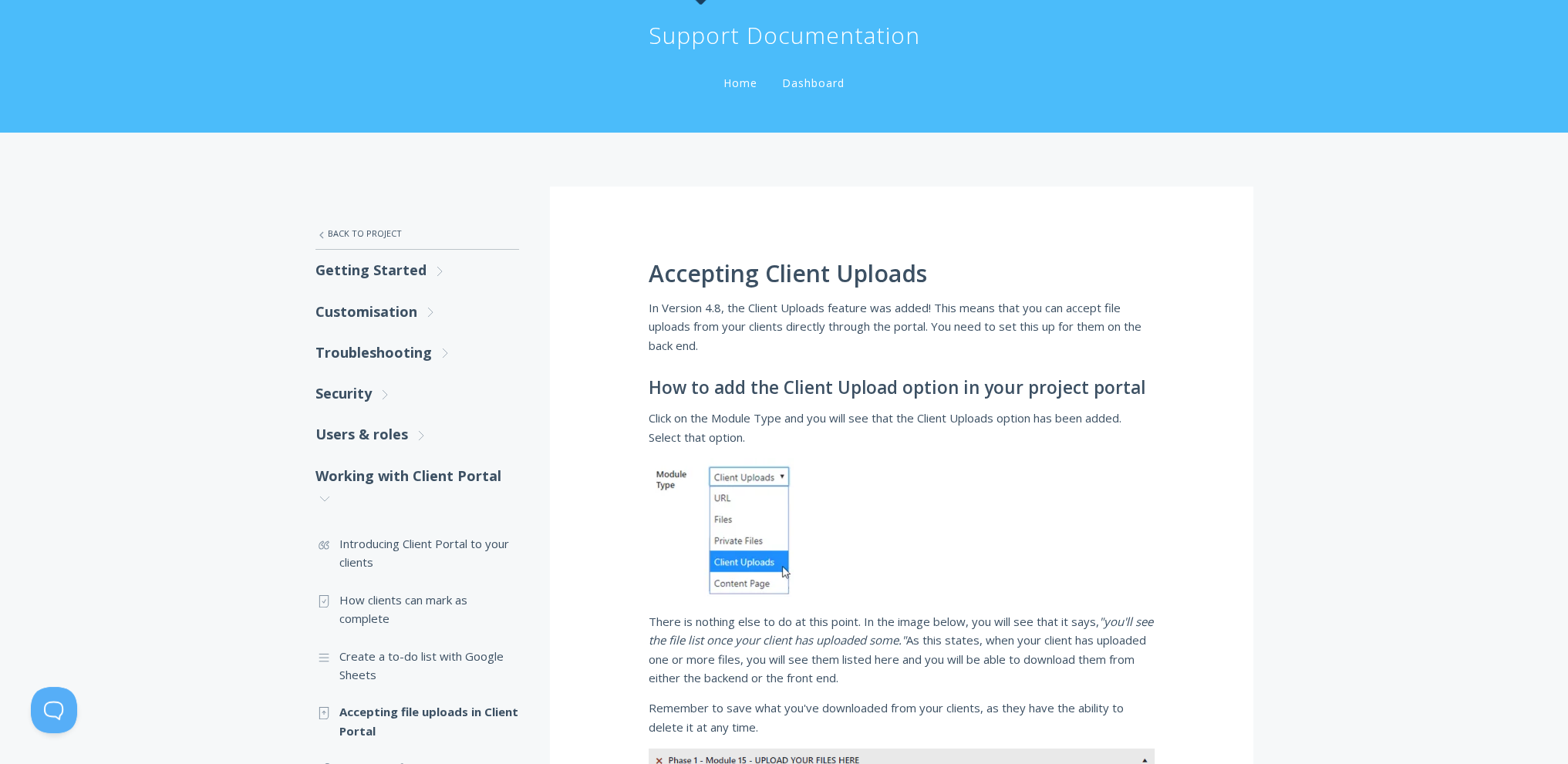
scroll to position [617, 0]
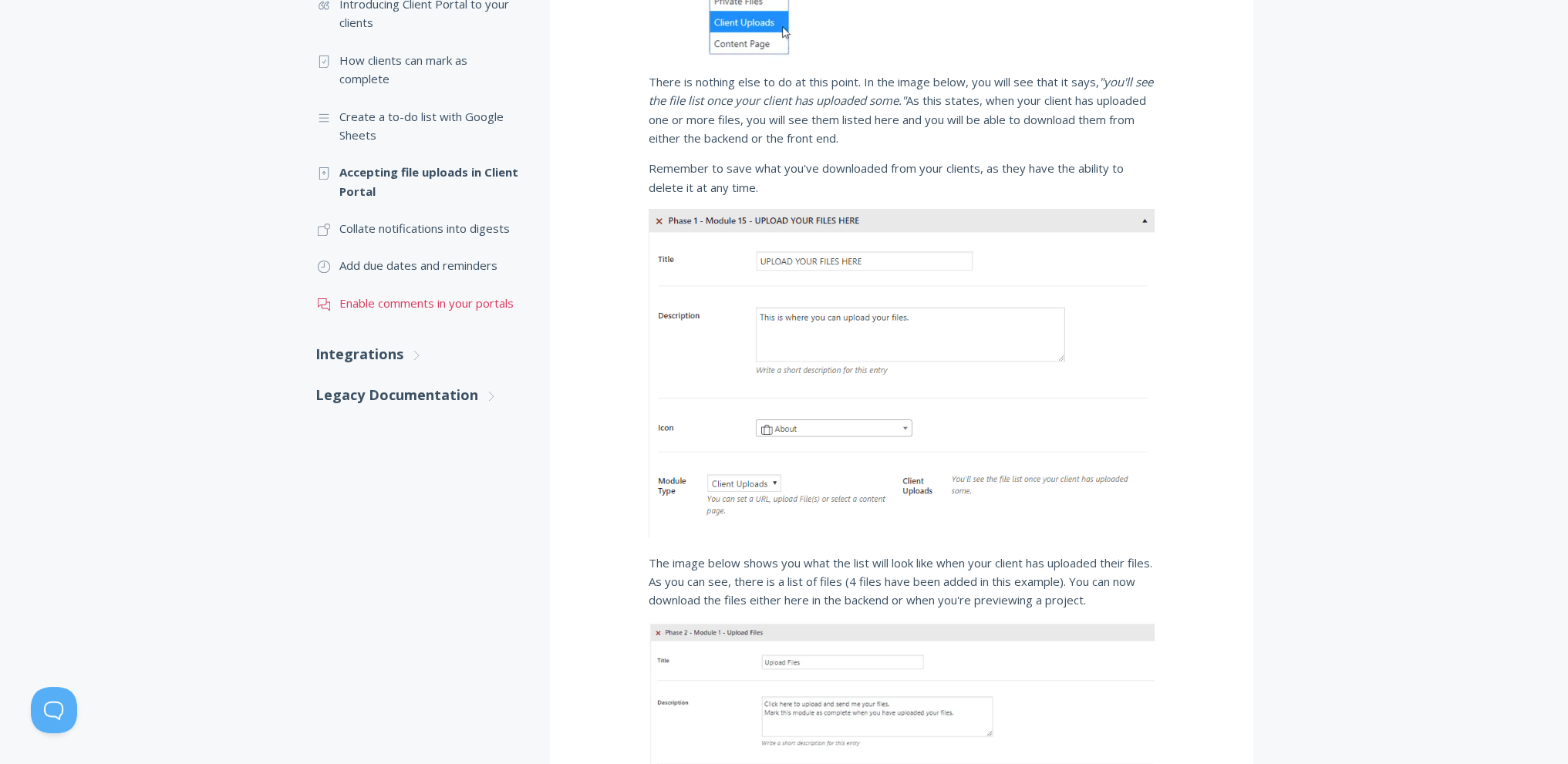
click at [486, 311] on link ".st0{fill:none;stroke:#000000;stroke-width:2;stroke-miterlimit:10;} 3. Communic…" at bounding box center [418, 302] width 204 height 37
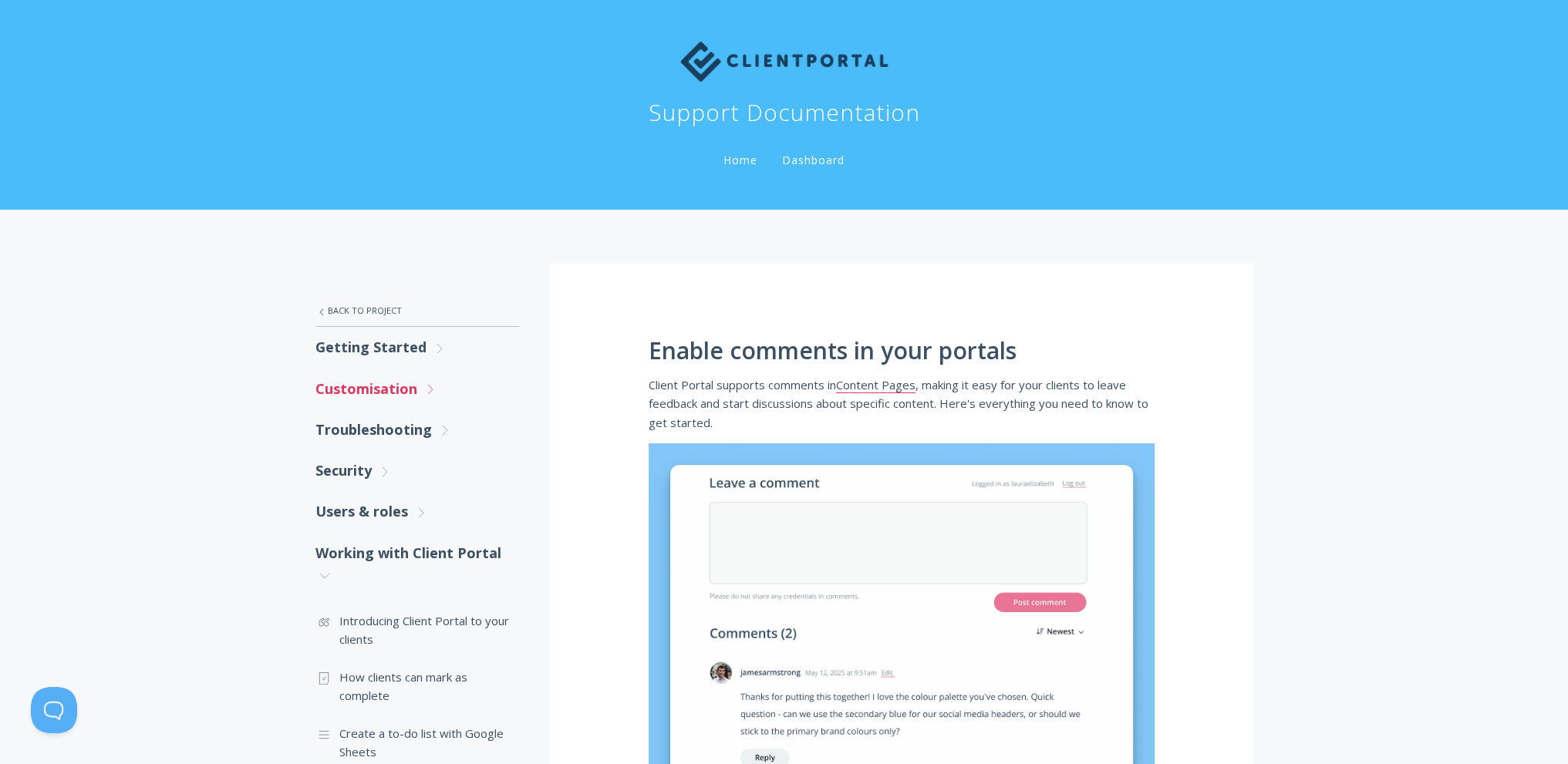
click at [335, 390] on link "Customisation .st0{fill:none;stroke:#000000;stroke-width:2;stroke-miterlimit:10…" at bounding box center [418, 389] width 204 height 41
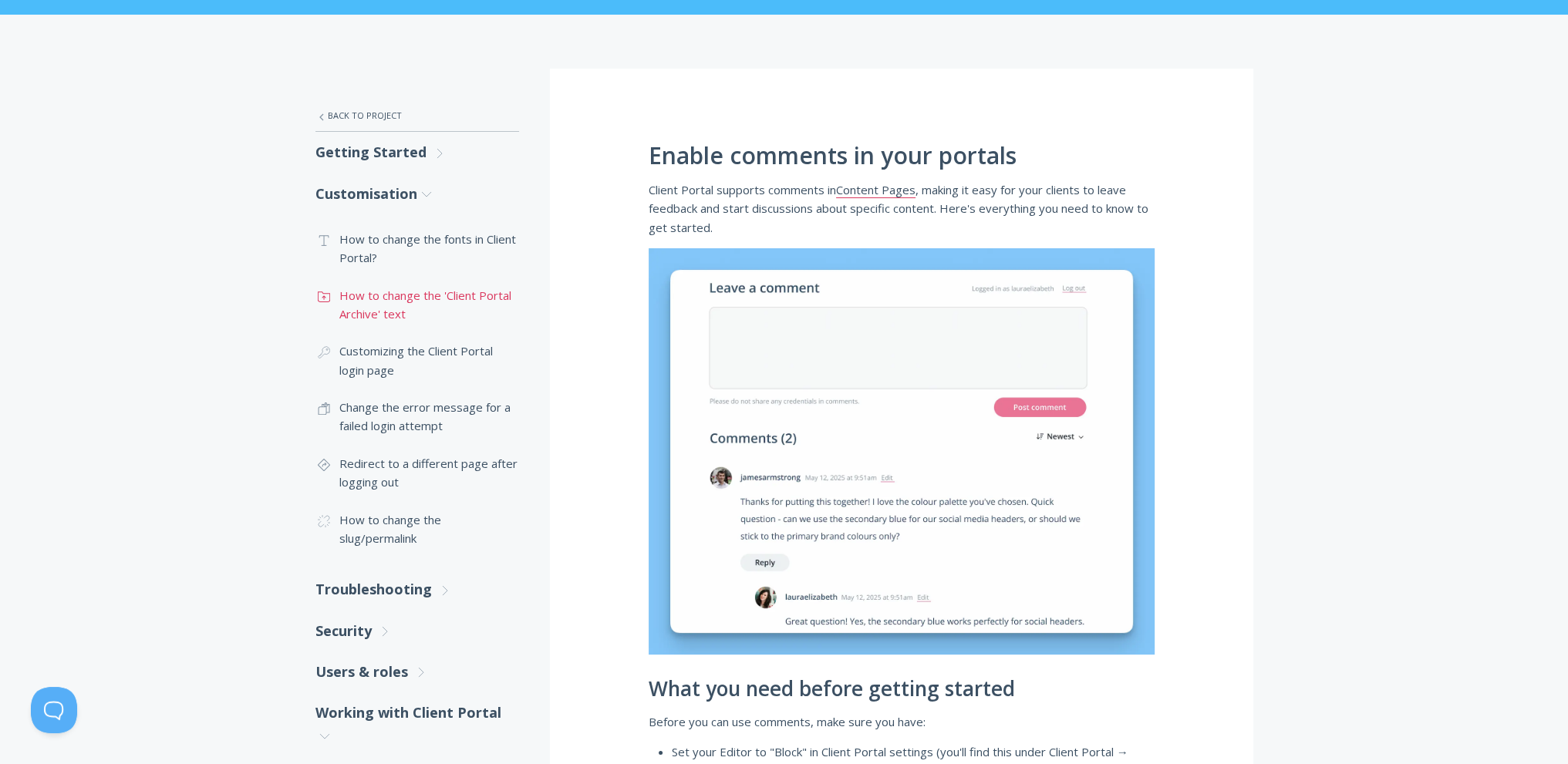
scroll to position [231, 0]
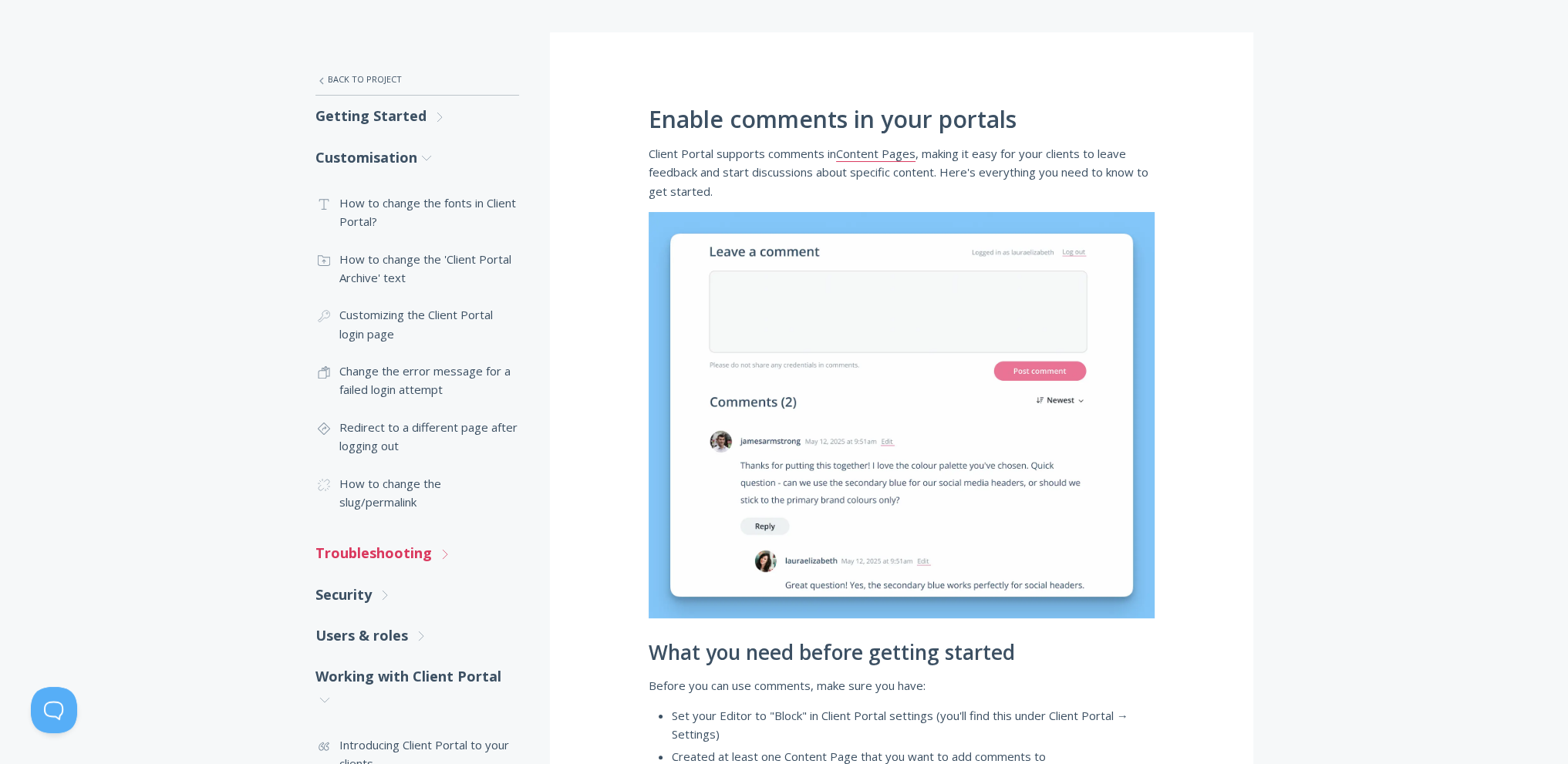
click at [398, 548] on link "Troubleshooting .st0{fill:none;stroke:#000000;stroke-width:2;stroke-miterlimit:…" at bounding box center [418, 553] width 204 height 41
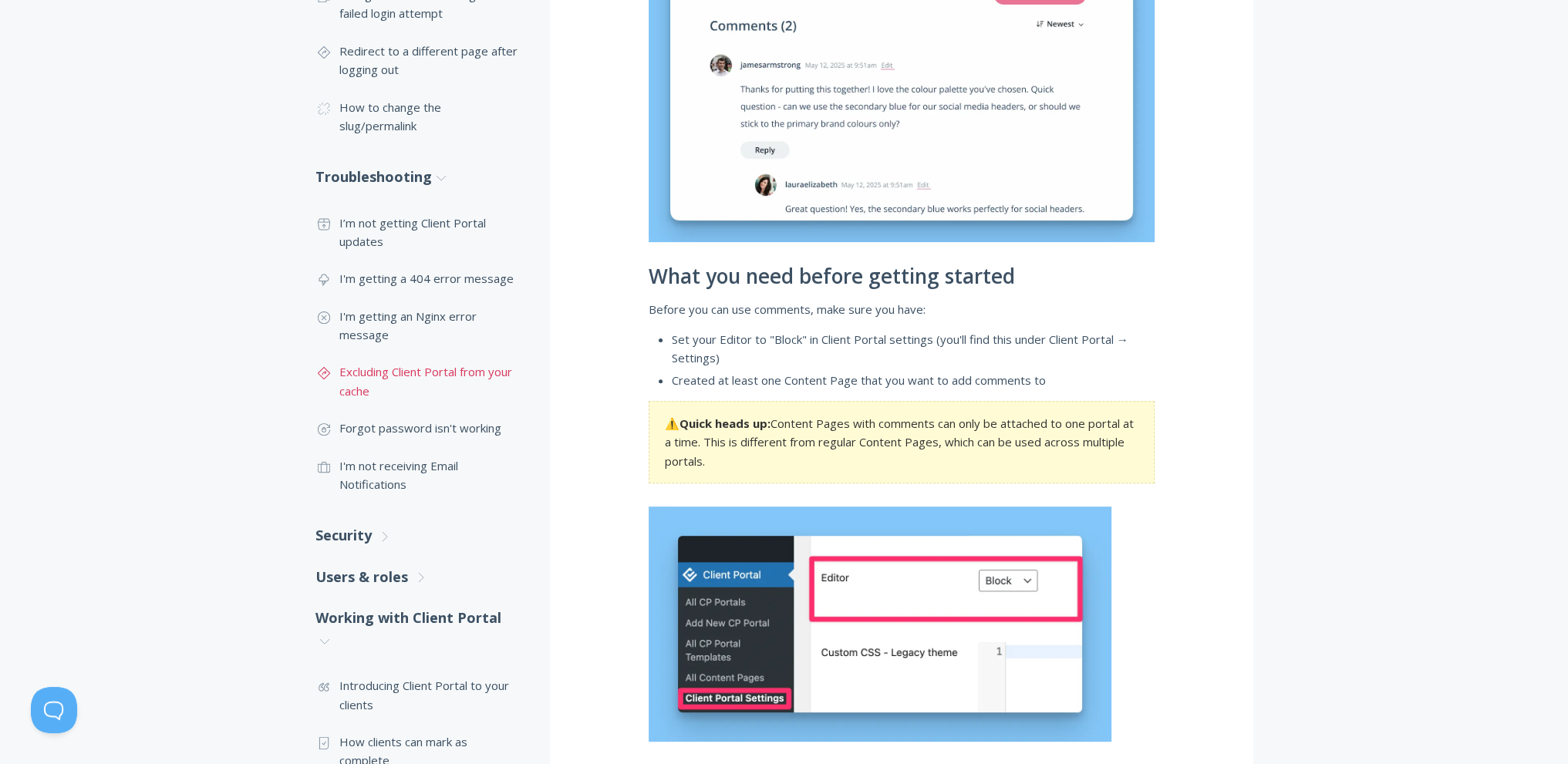
scroll to position [617, 0]
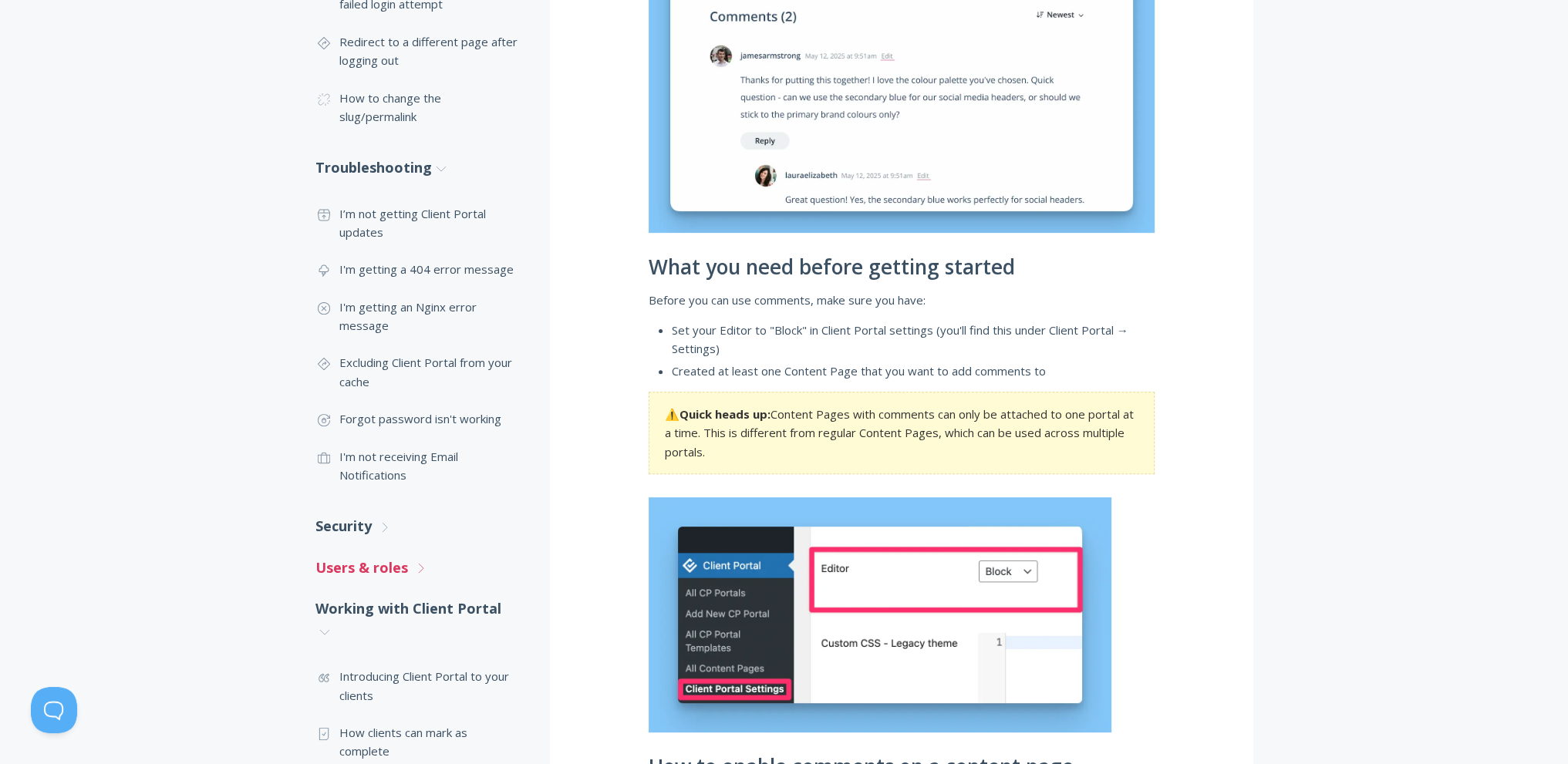
click at [376, 567] on link "Users & roles .st0{fill:none;stroke:#000000;stroke-width:2;stroke-miterlimit:10…" at bounding box center [418, 567] width 204 height 41
click at [398, 618] on link ".st0{fill:none;stroke:#000000;stroke-width:2;stroke-miterlimit:10;} 3. Communic…" at bounding box center [418, 622] width 204 height 57
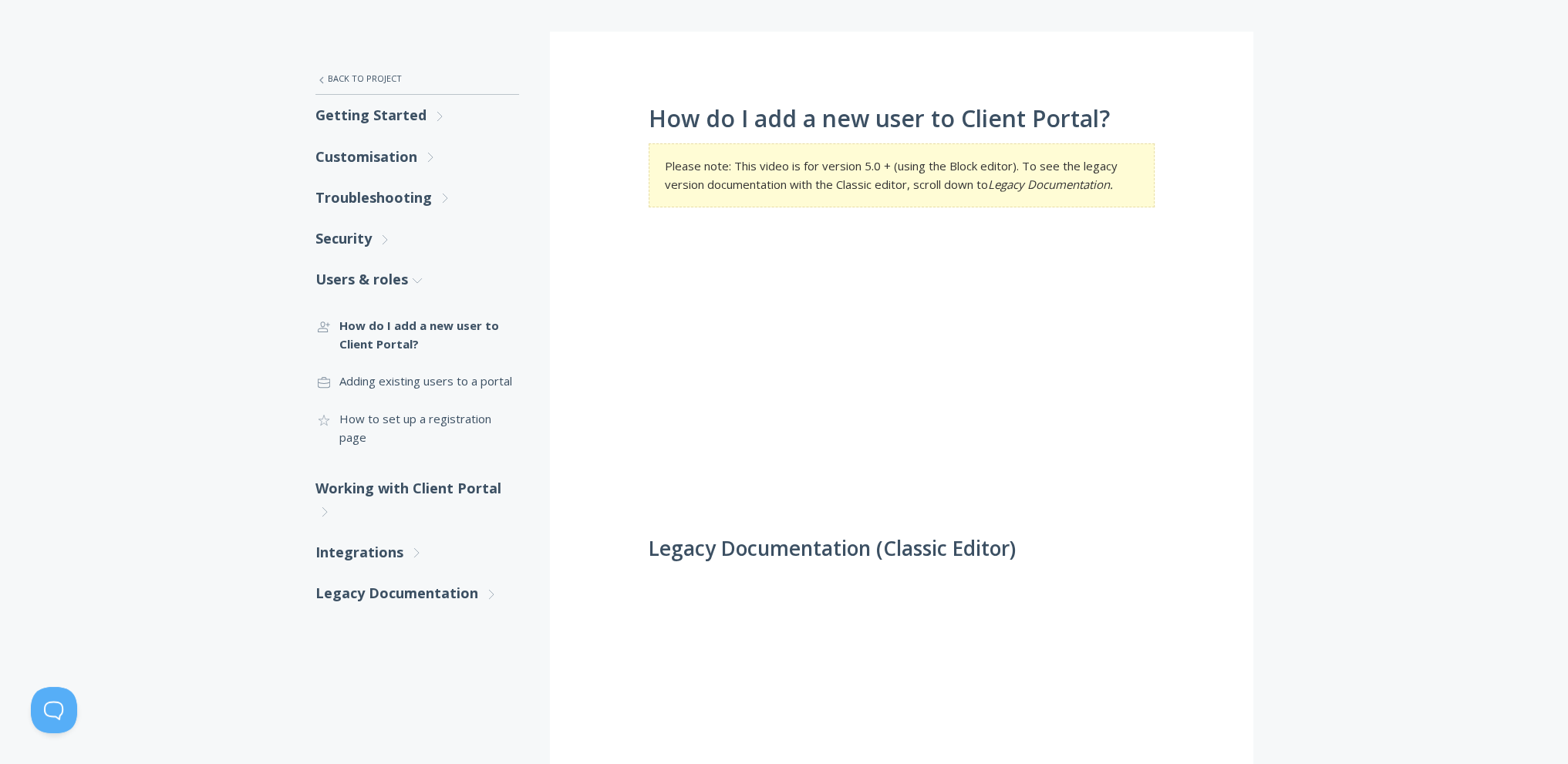
scroll to position [231, 0]
